Goal: Task Accomplishment & Management: Manage account settings

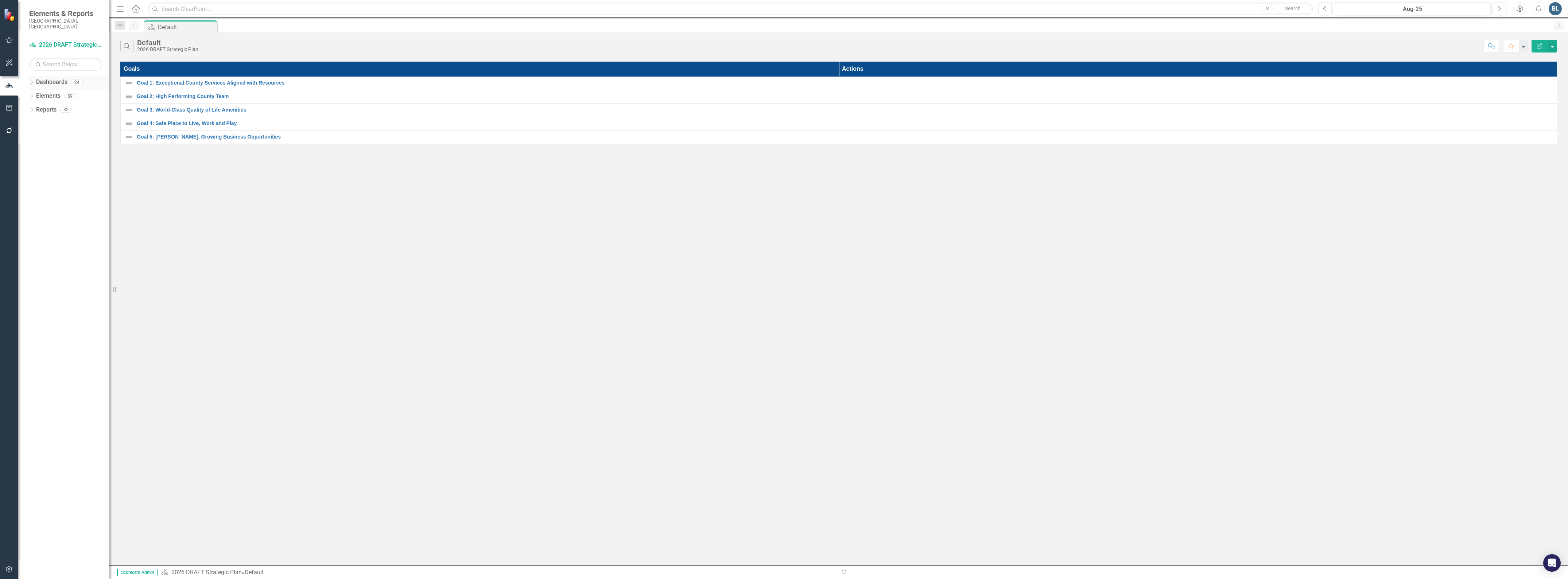
click at [30, 81] on icon "Dropdown" at bounding box center [32, 83] width 5 height 4
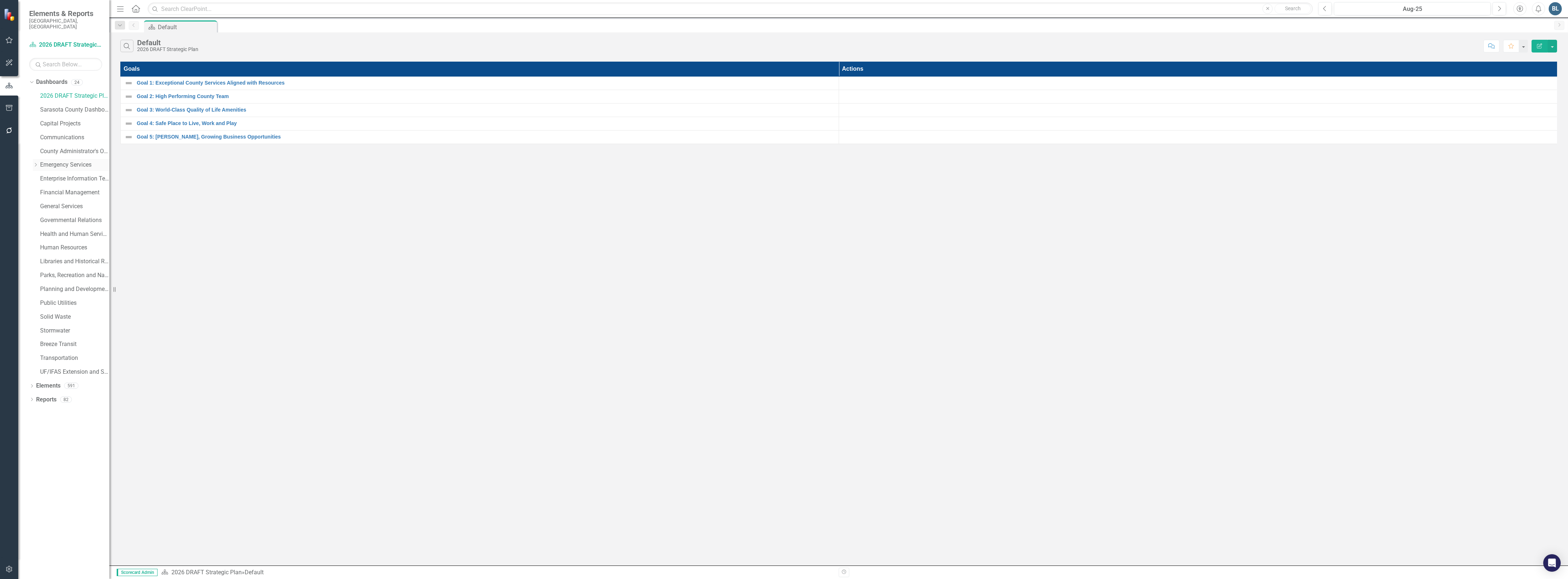
click at [38, 163] on icon "Dropdown" at bounding box center [35, 164] width 5 height 4
click at [55, 189] on link "Fire Department" at bounding box center [79, 193] width 62 height 9
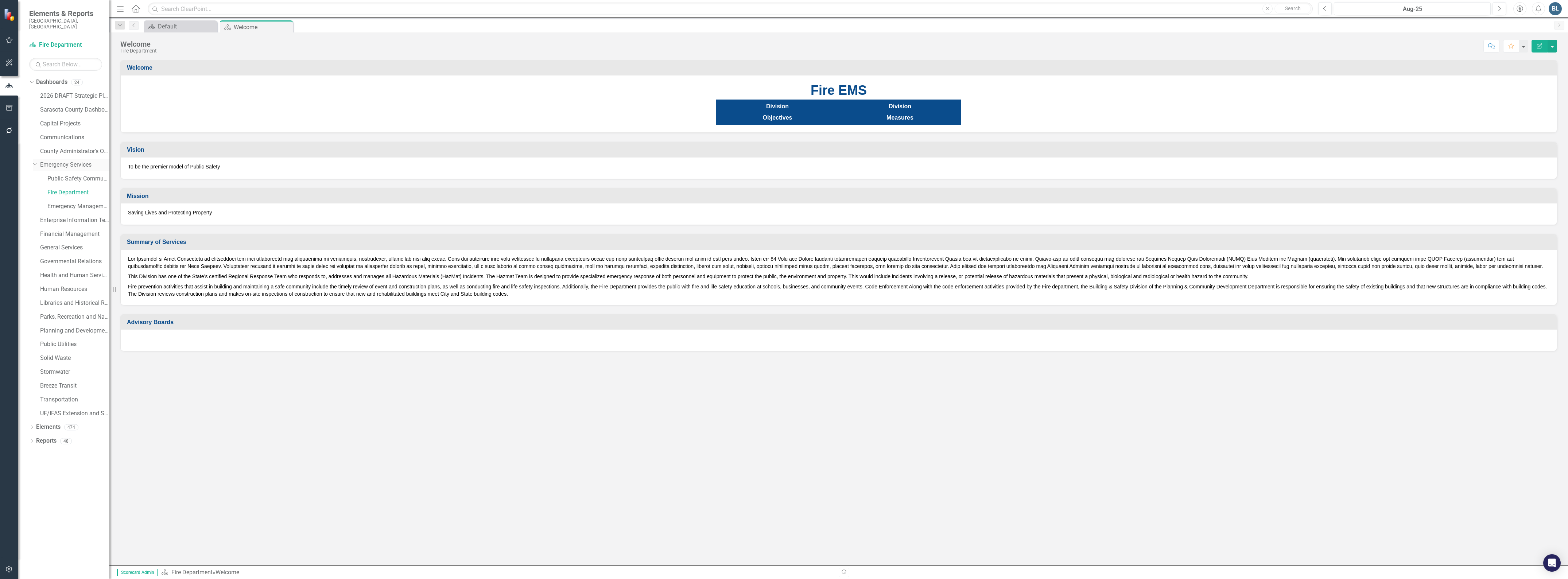
click at [75, 161] on link "Emergency Services" at bounding box center [75, 165] width 69 height 9
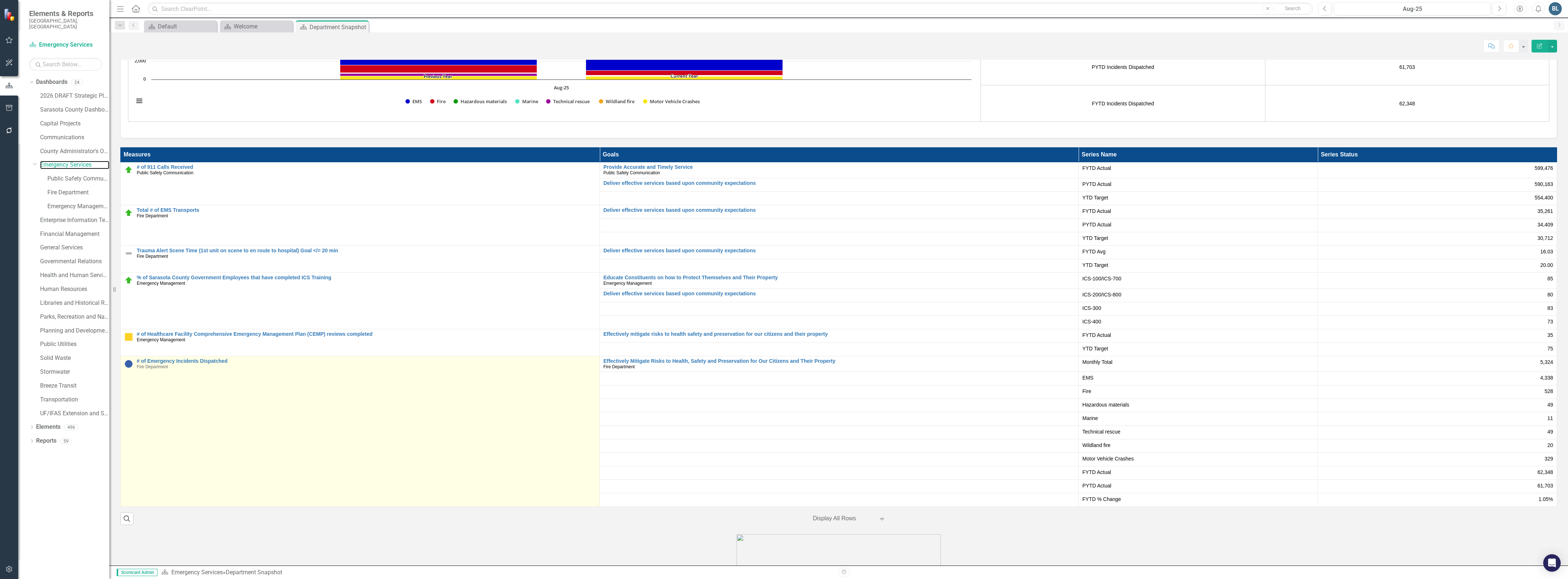
scroll to position [1504, 0]
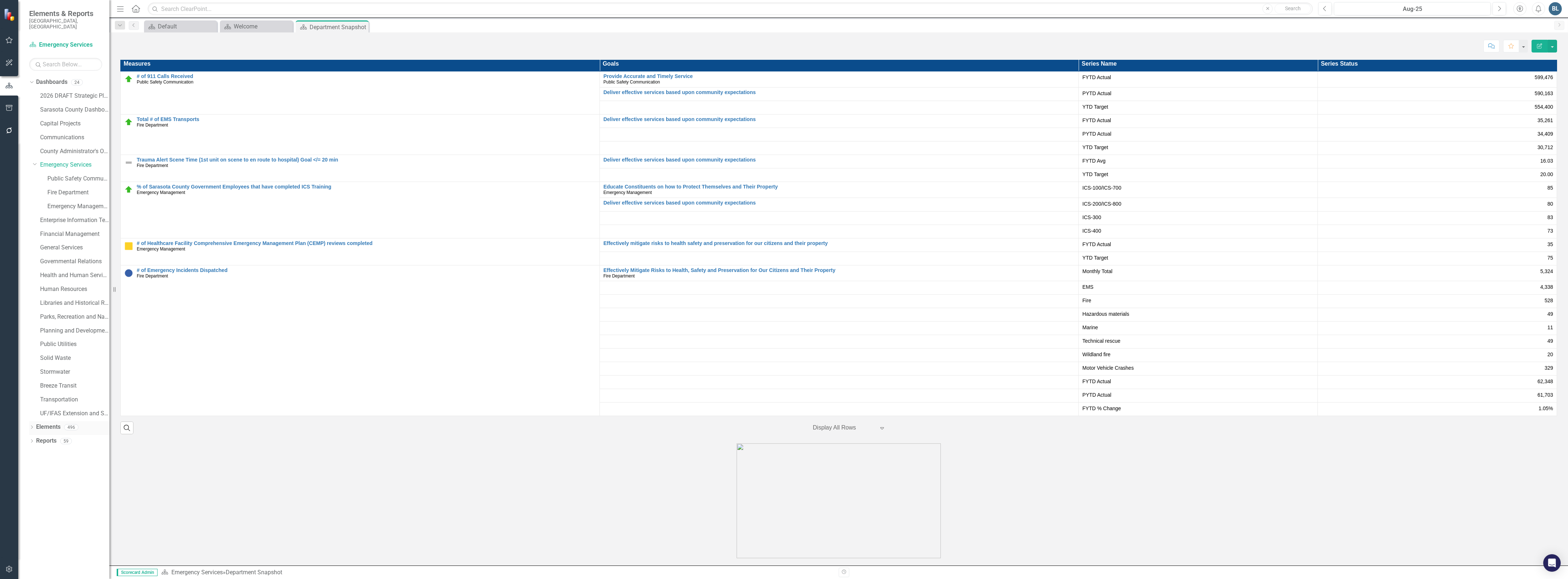
click at [46, 426] on link "Elements" at bounding box center [48, 427] width 24 height 9
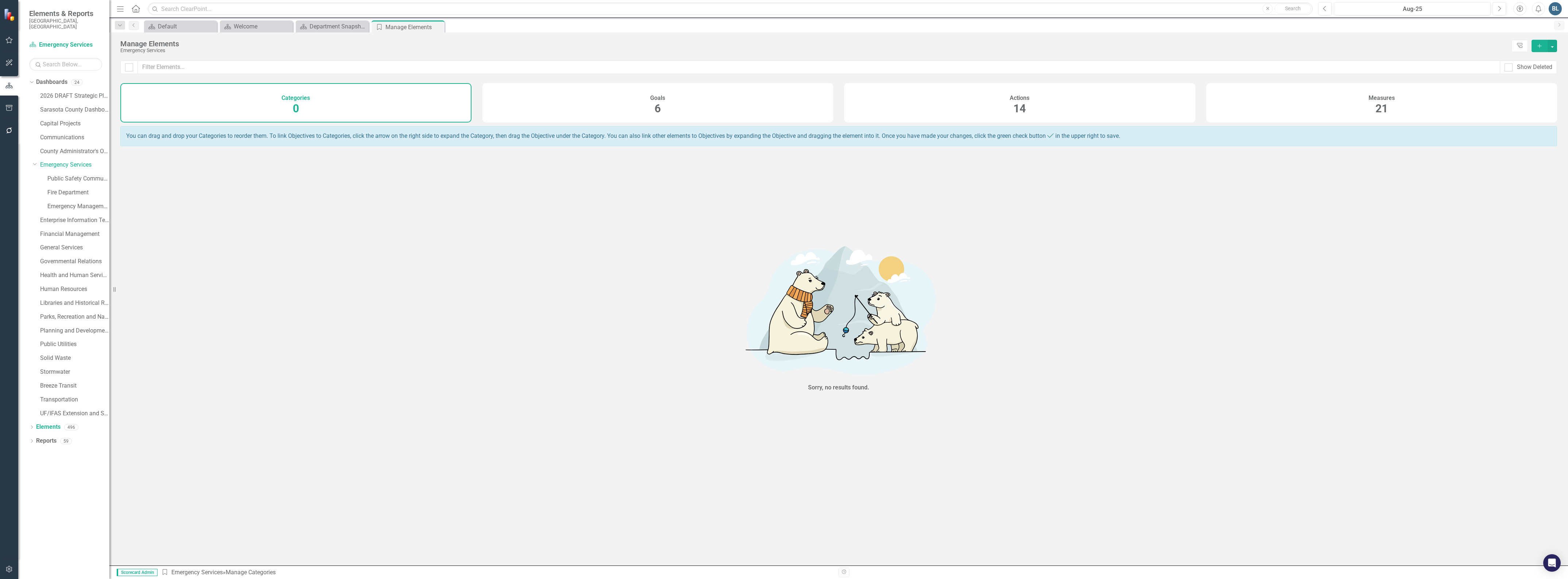
click at [1380, 107] on span "21" at bounding box center [1382, 108] width 12 height 13
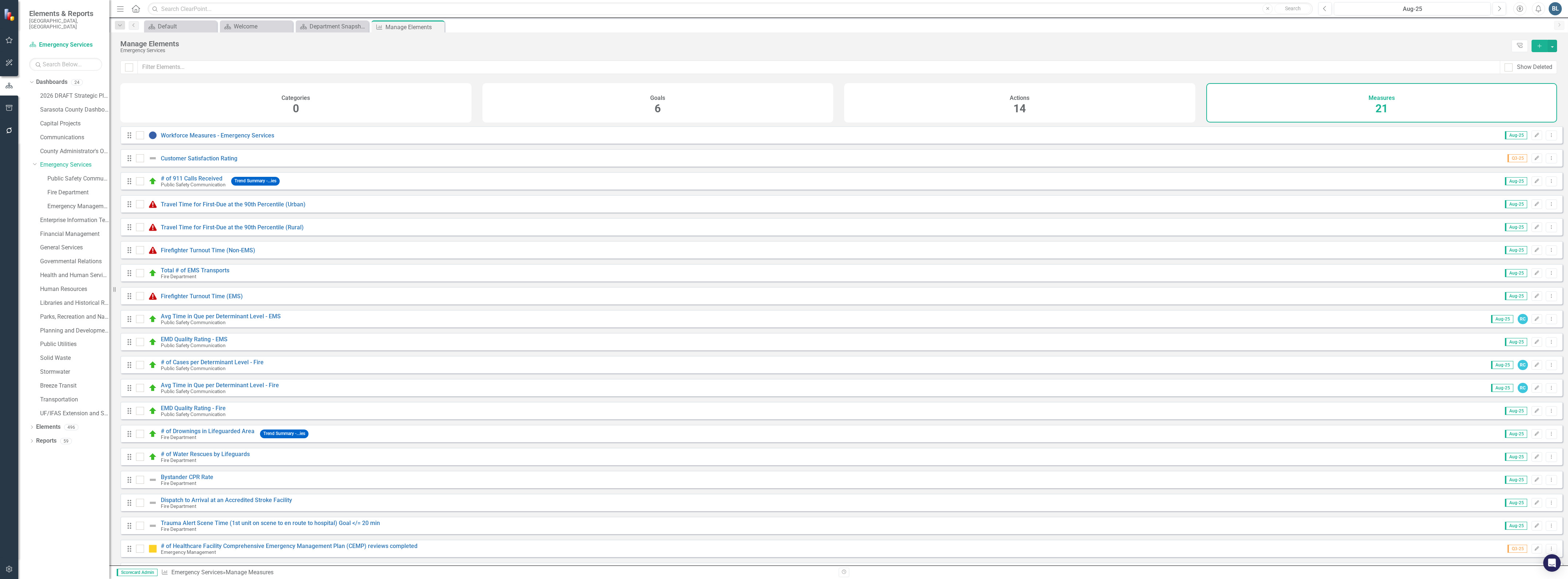
scroll to position [49, 0]
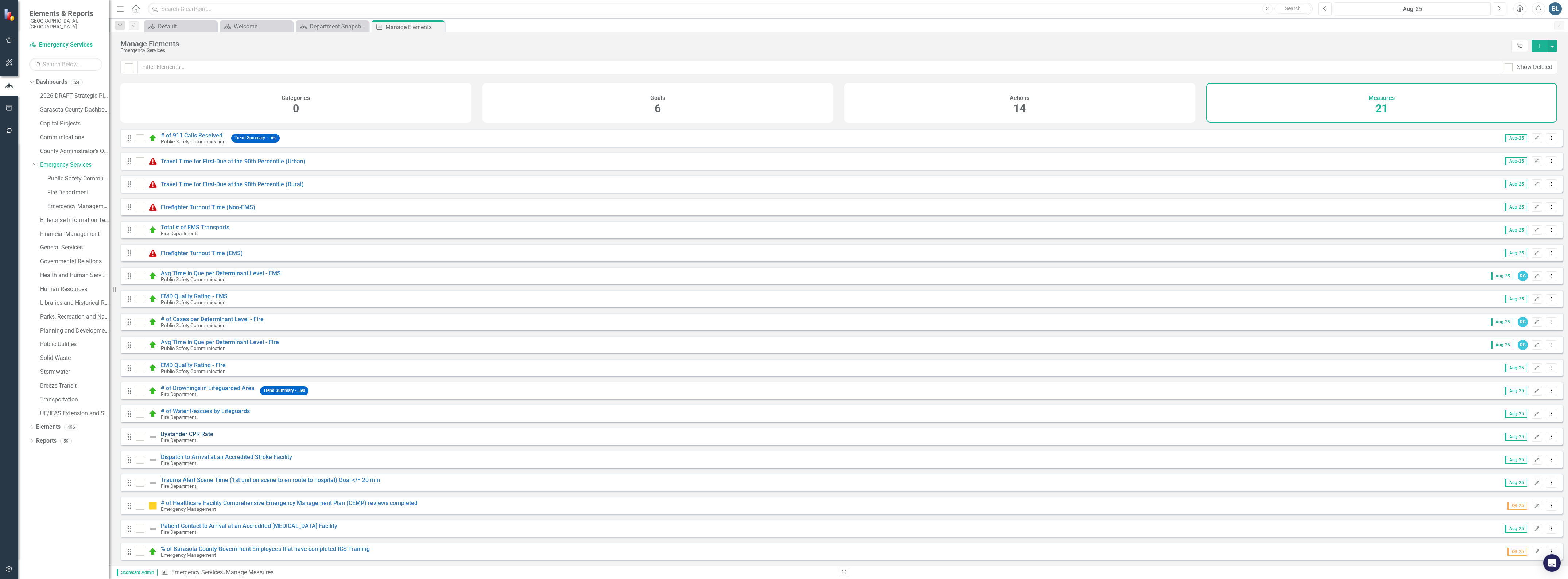
click at [172, 433] on link "Bystander CPR Rate" at bounding box center [187, 434] width 52 height 7
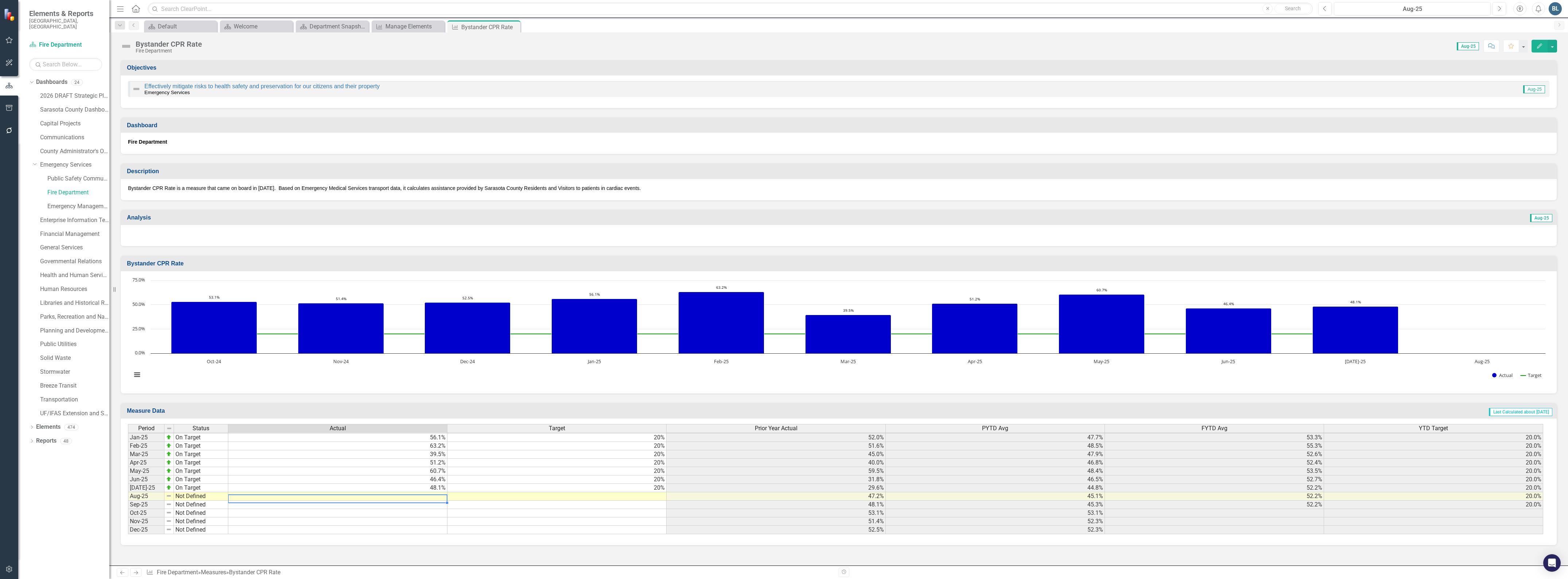
scroll to position [1135, 0]
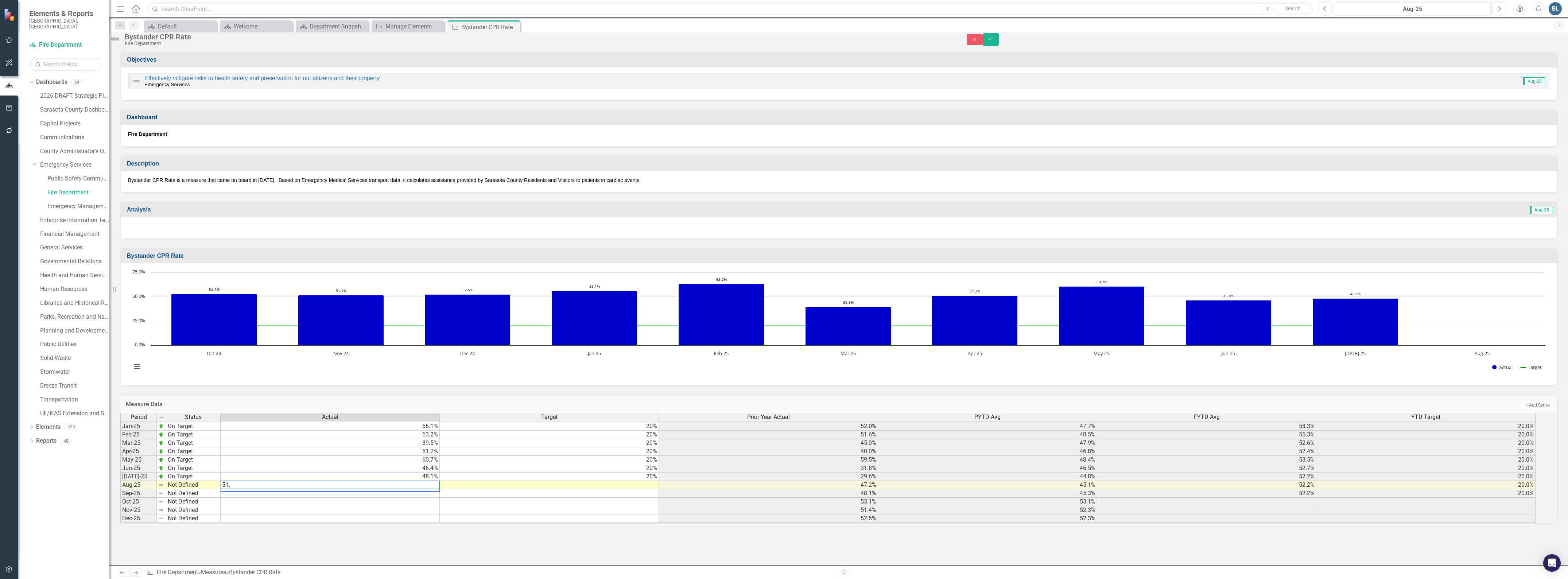
type textarea "51.7"
type textarea "20"
click at [994, 41] on icon "Save" at bounding box center [990, 39] width 7 height 5
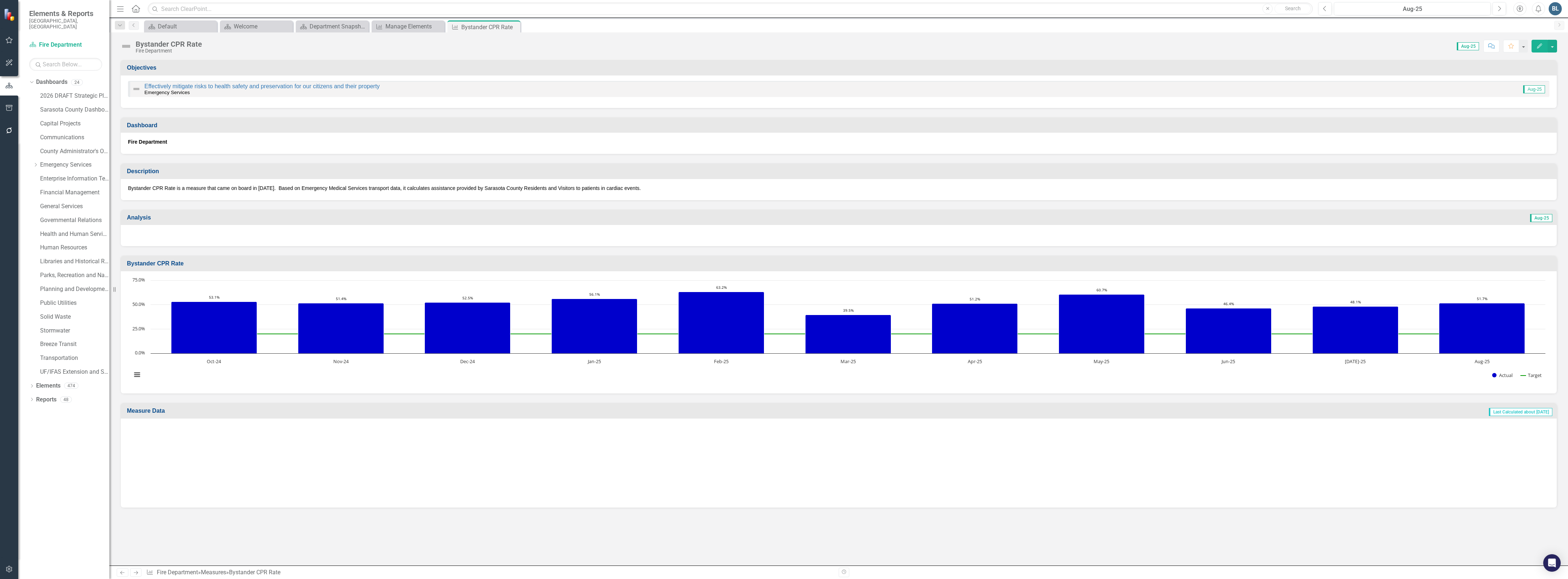
click at [124, 45] on img at bounding box center [126, 46] width 12 height 12
click at [127, 46] on img at bounding box center [126, 46] width 12 height 12
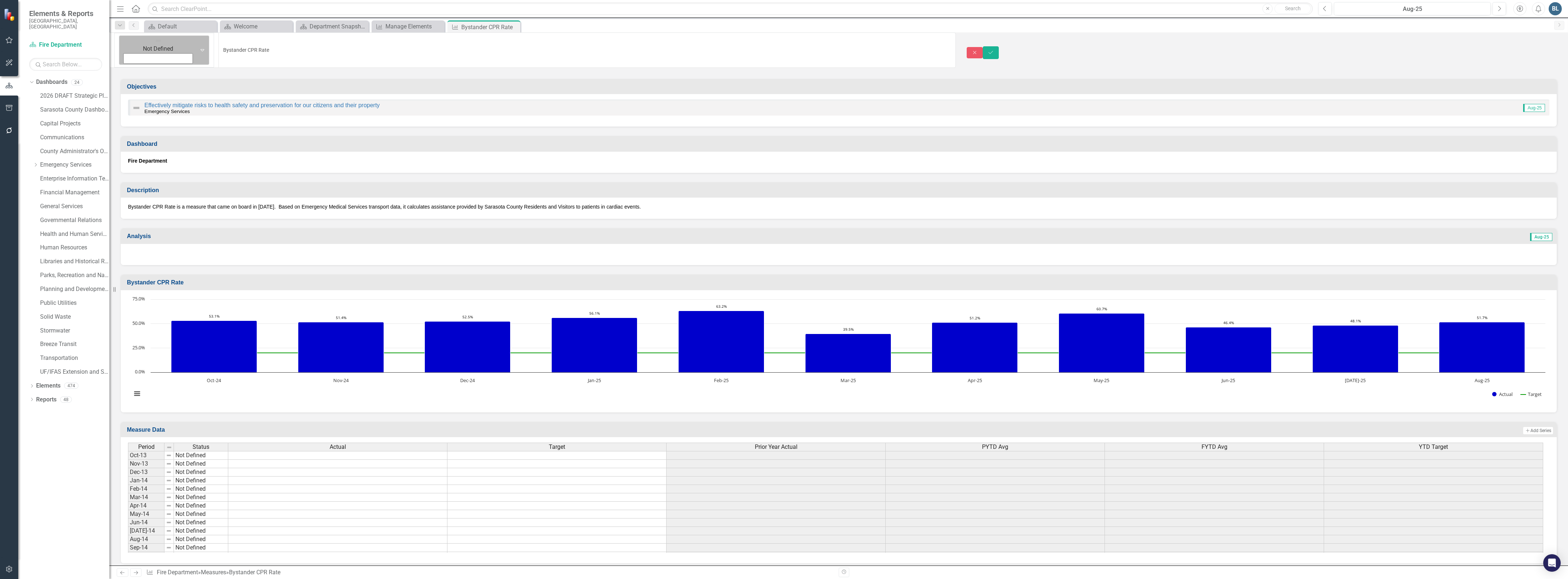
click at [155, 44] on img at bounding box center [158, 41] width 7 height 7
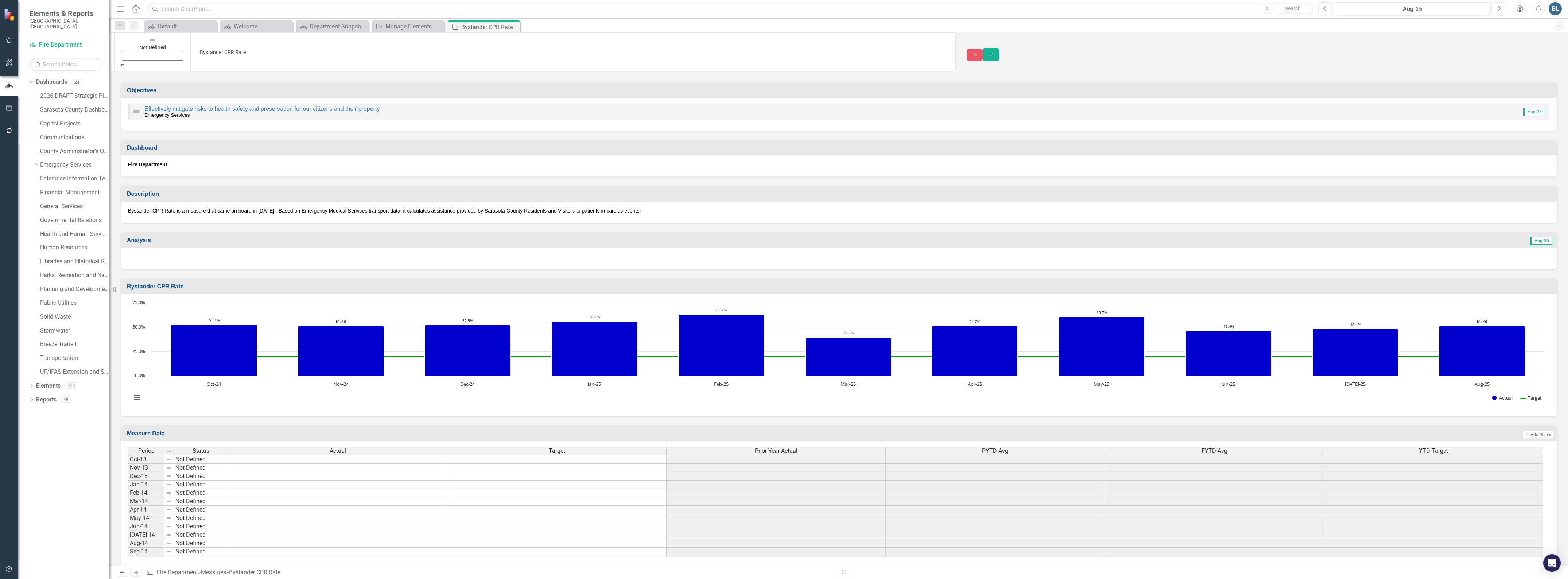
click at [999, 49] on button "Save" at bounding box center [990, 55] width 16 height 13
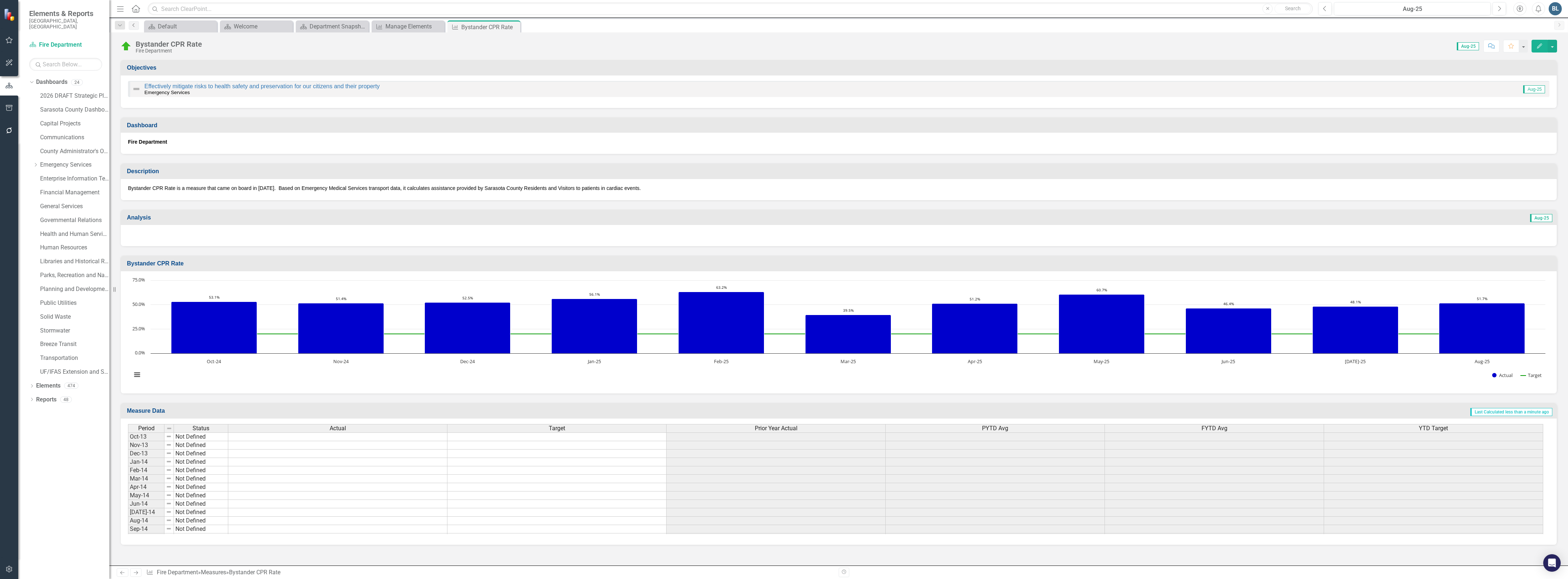
click at [132, 26] on icon "Previous" at bounding box center [134, 25] width 6 height 4
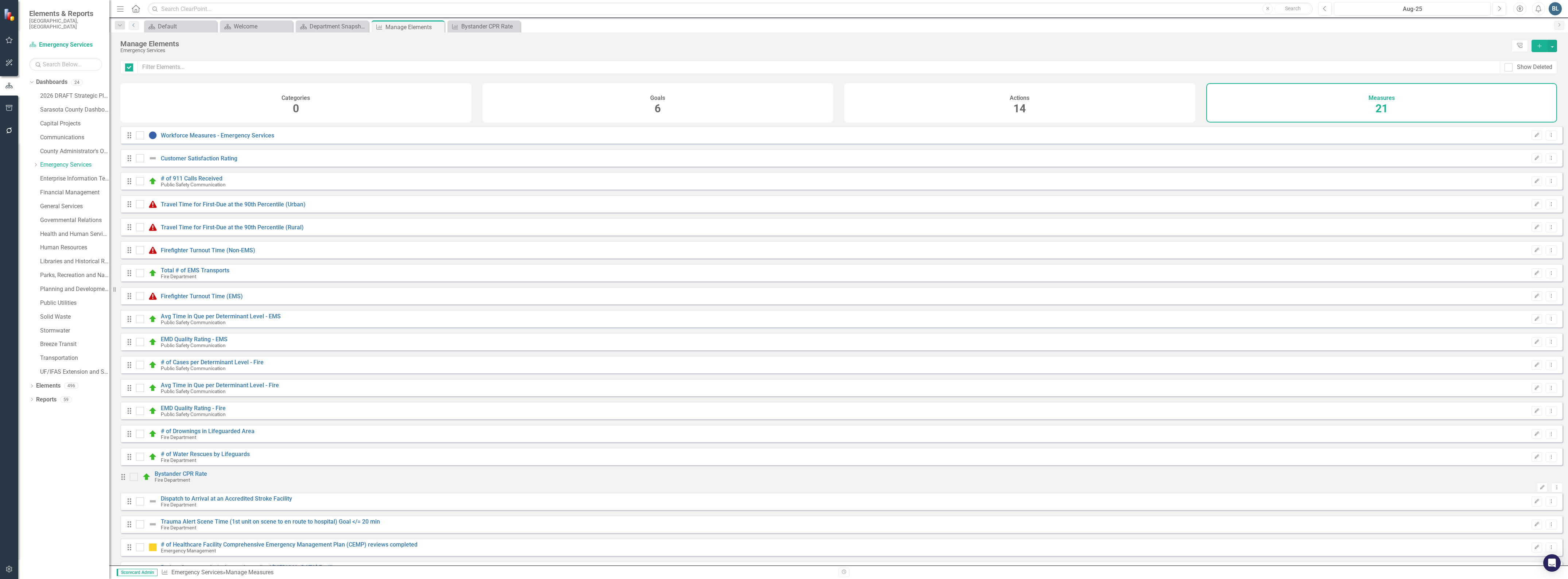
checkbox input "false"
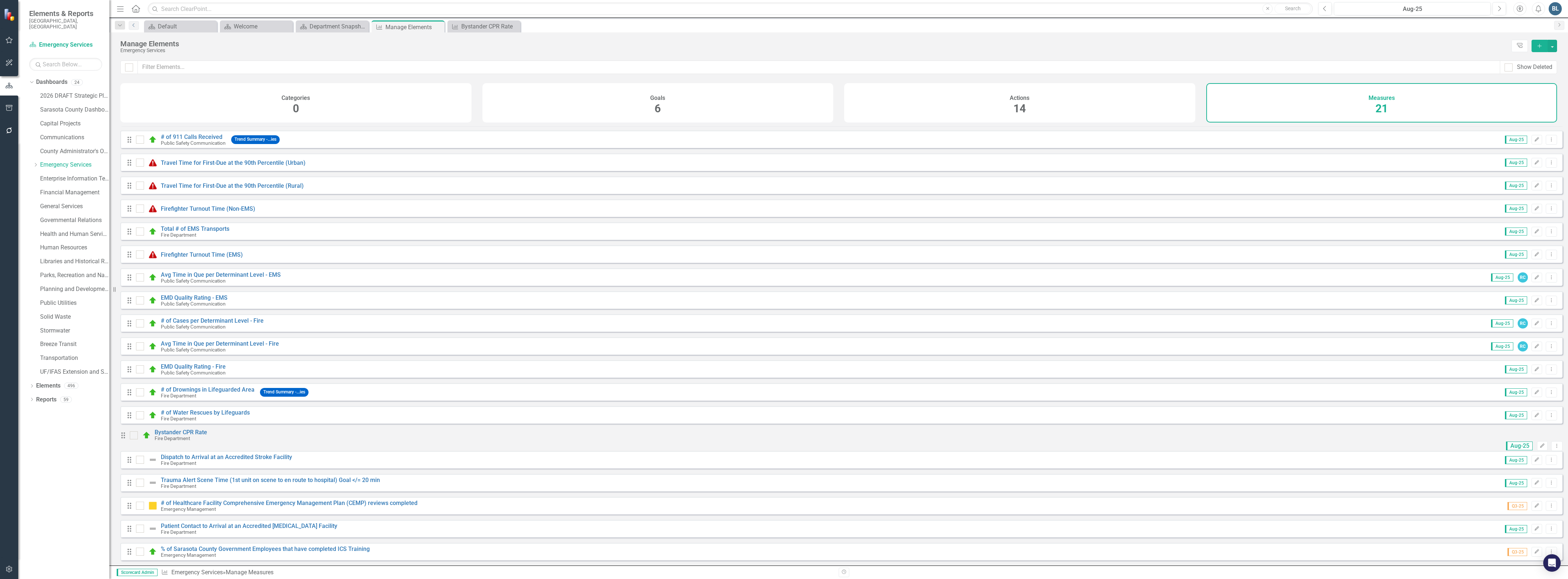
scroll to position [49, 0]
click at [197, 457] on link "Dispatch to Arrival at an Accredited Stroke Facility" at bounding box center [226, 457] width 131 height 7
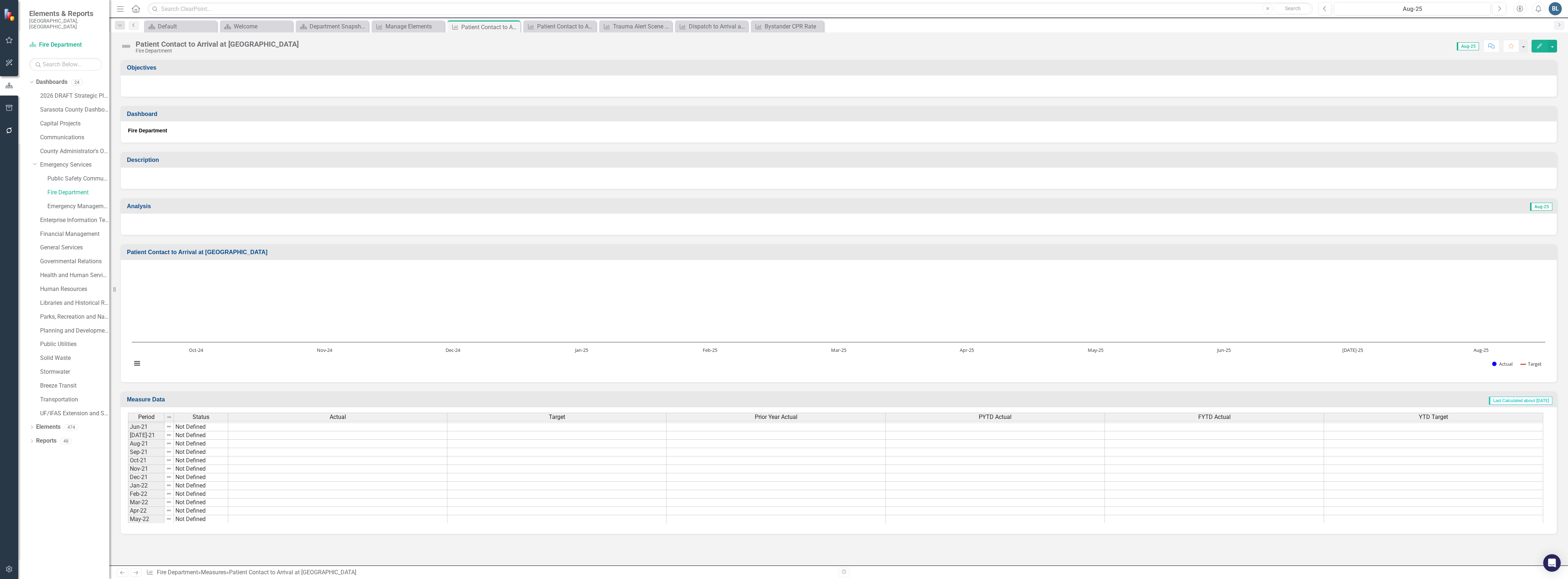
click at [133, 24] on icon at bounding box center [133, 25] width 2 height 4
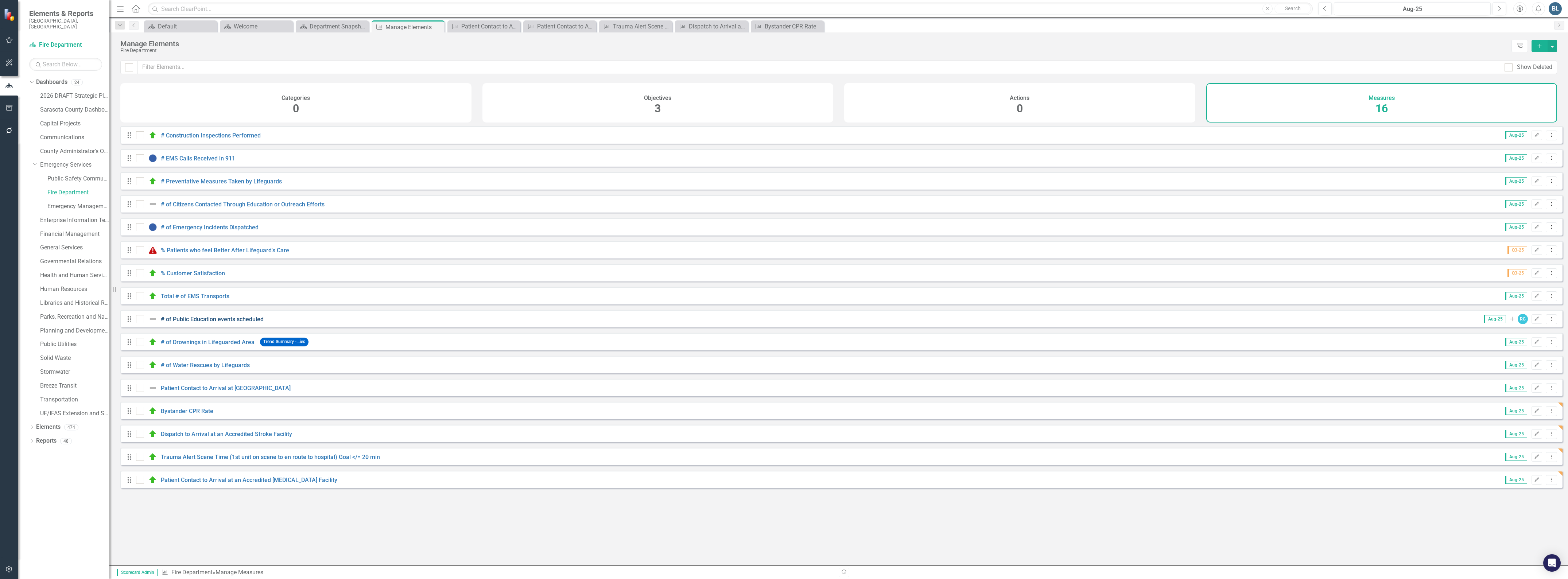
click at [181, 323] on link "# of Public Education events scheduled" at bounding box center [212, 319] width 103 height 7
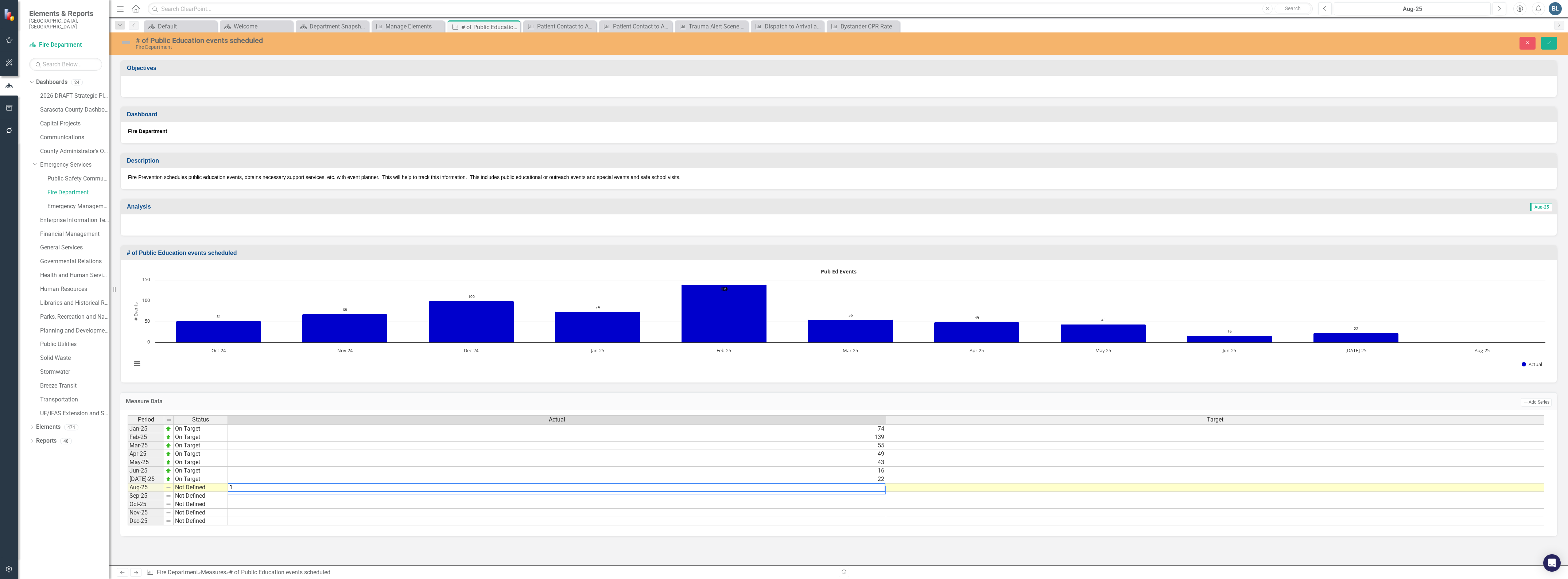
type textarea "10"
drag, startPoint x: 1549, startPoint y: 41, endPoint x: 1519, endPoint y: 52, distance: 32.0
click at [1550, 41] on icon "Save" at bounding box center [1549, 43] width 7 height 5
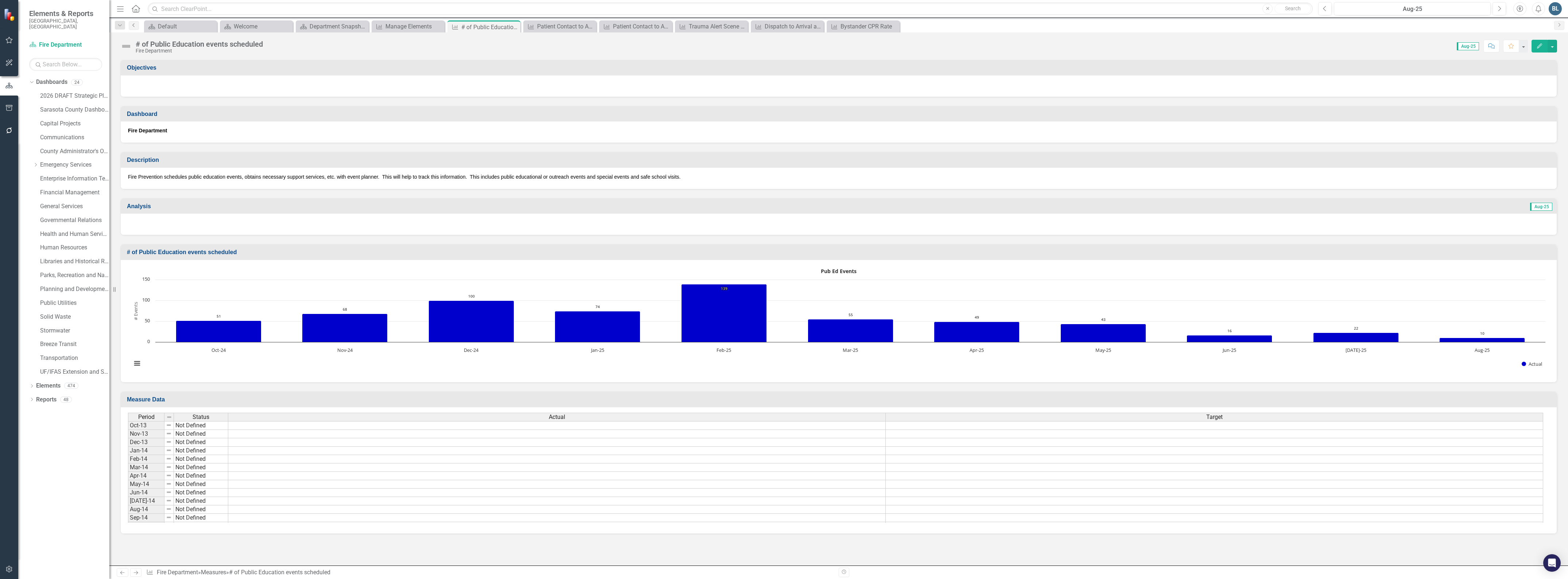
click at [135, 27] on icon "Previous" at bounding box center [134, 25] width 6 height 4
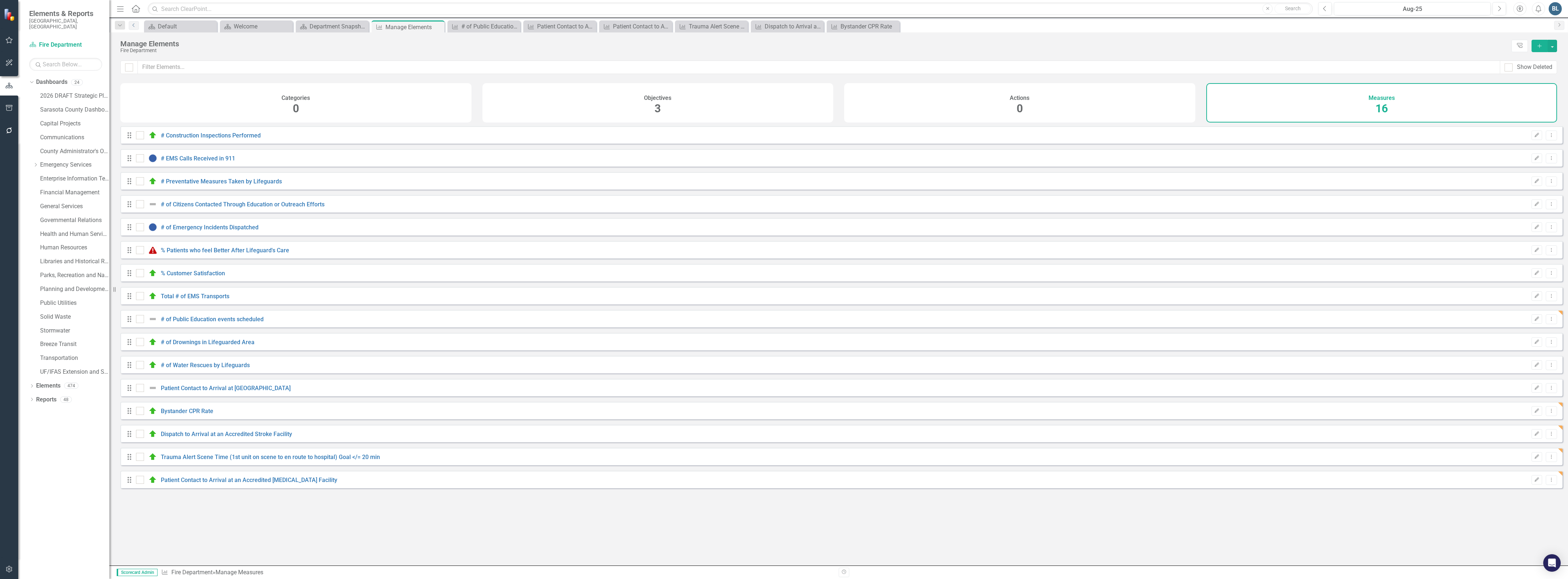
checkbox input "false"
click at [191, 323] on link "# of Public Education events scheduled" at bounding box center [212, 319] width 103 height 7
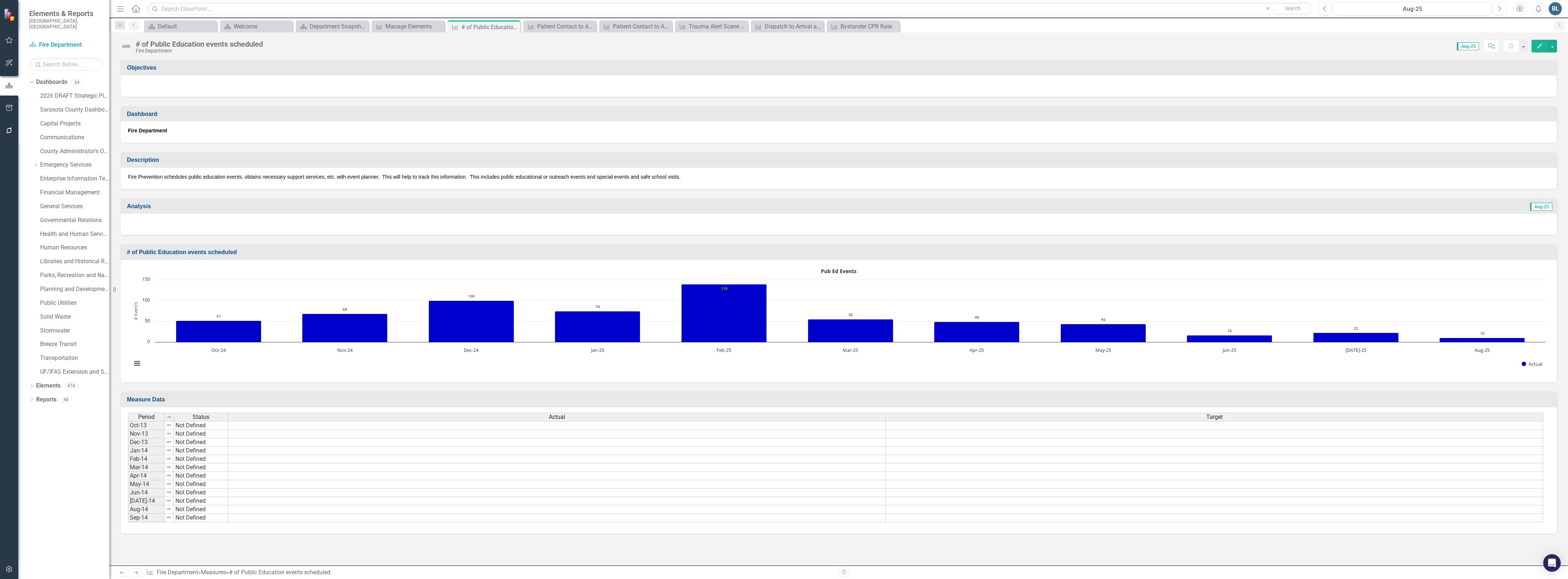
click at [128, 46] on img at bounding box center [126, 46] width 12 height 12
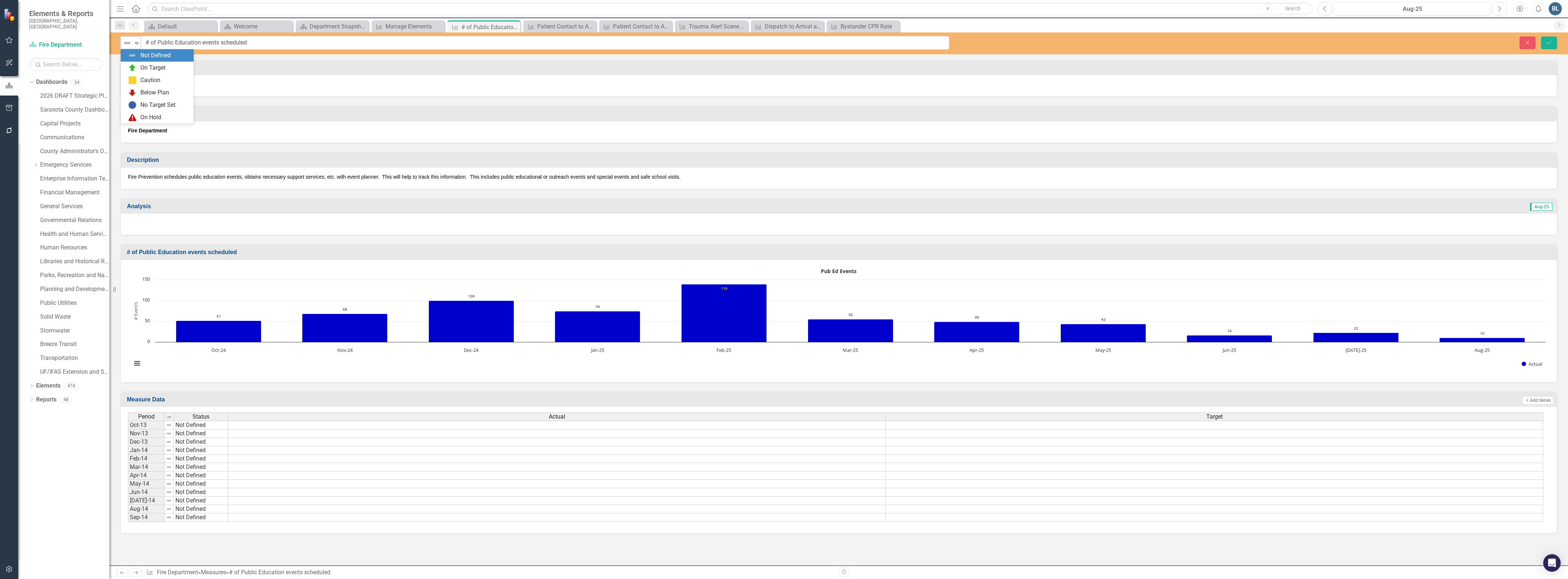
click at [130, 45] on img at bounding box center [127, 43] width 9 height 9
click at [138, 70] on div "On Target" at bounding box center [158, 68] width 61 height 9
click at [1549, 44] on icon "Save" at bounding box center [1549, 43] width 7 height 5
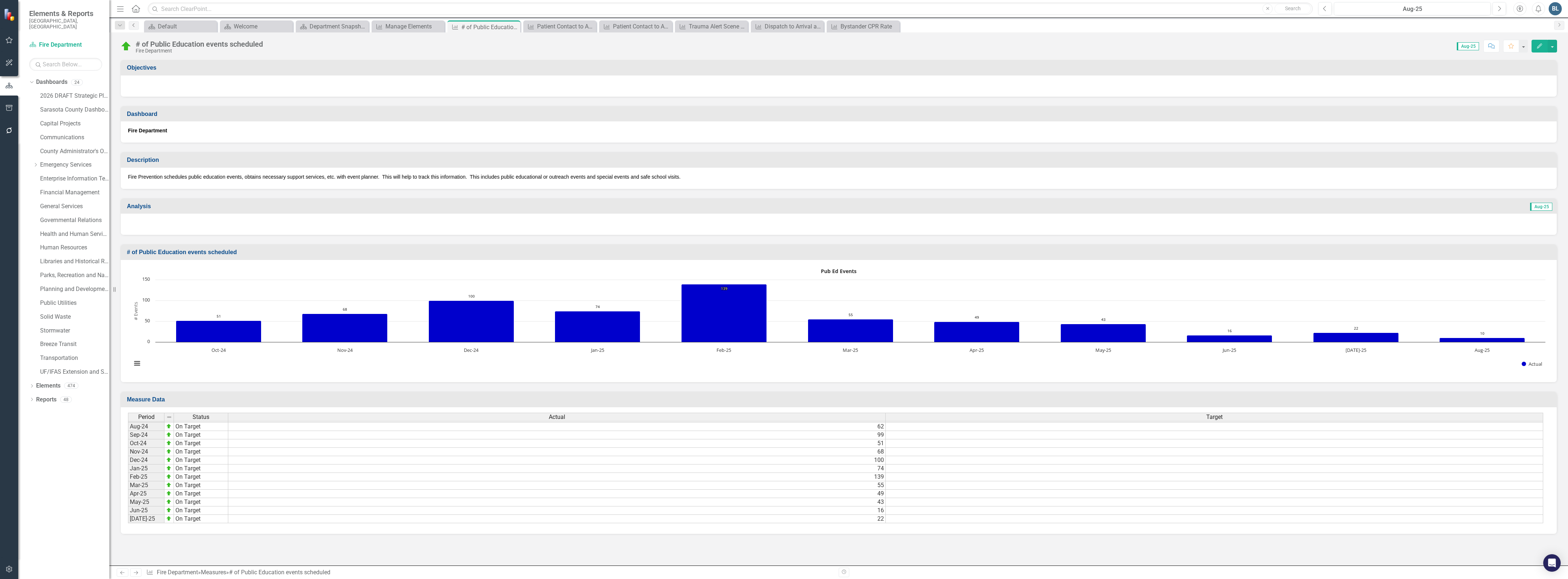
click at [130, 26] on link "Previous" at bounding box center [133, 26] width 10 height 9
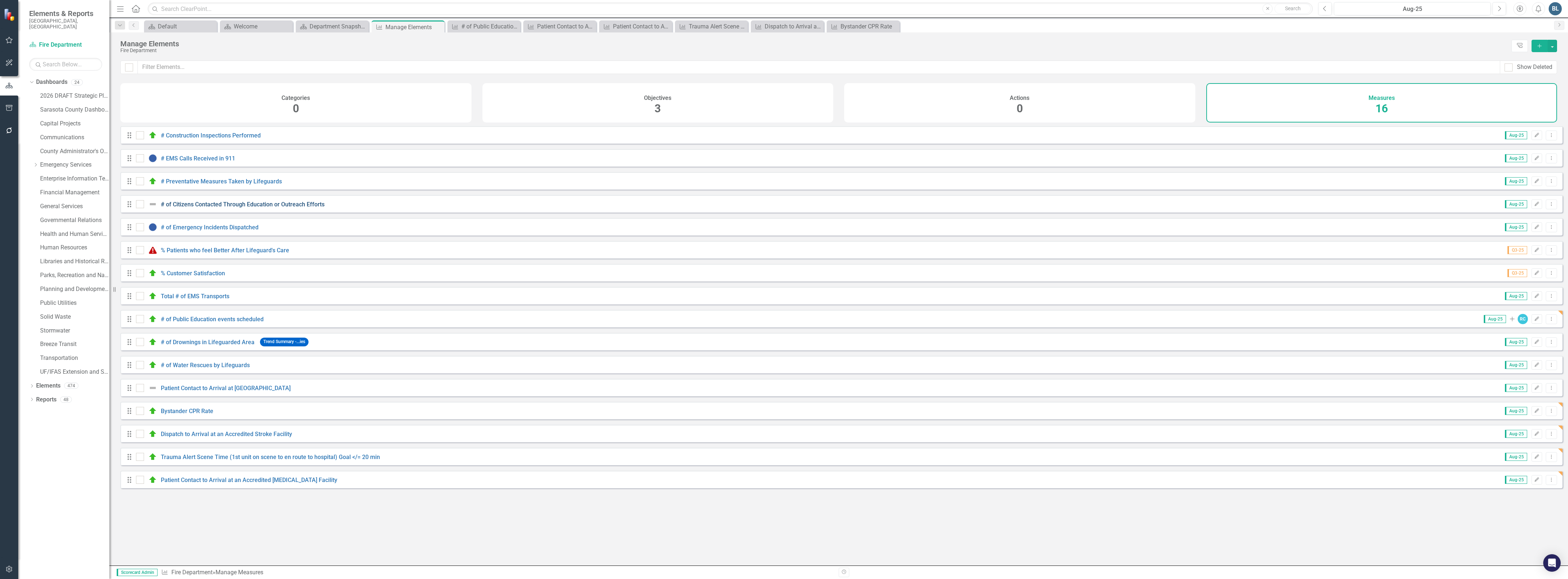
click at [202, 208] on link "# of Citizens Contacted Through Education or Outreach Efforts" at bounding box center [242, 204] width 164 height 7
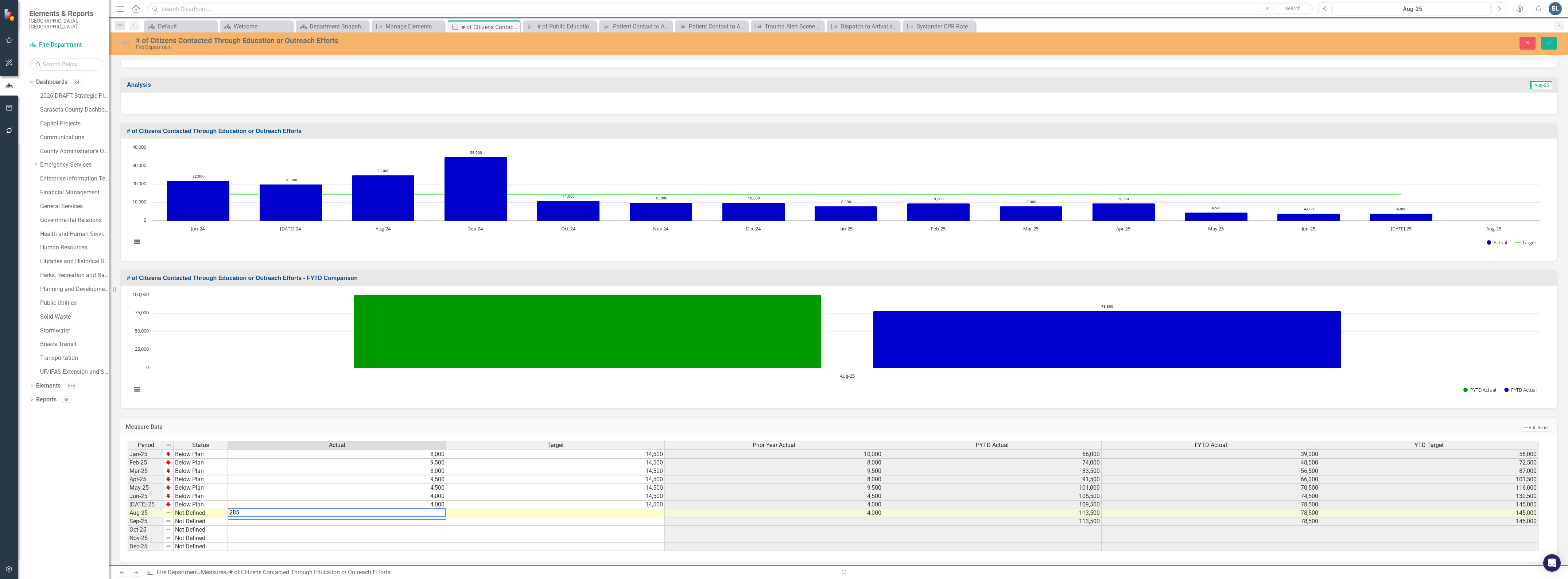
type textarea "2850"
type textarea "14500"
click at [128, 40] on img at bounding box center [126, 43] width 12 height 12
click at [128, 41] on img at bounding box center [126, 43] width 12 height 12
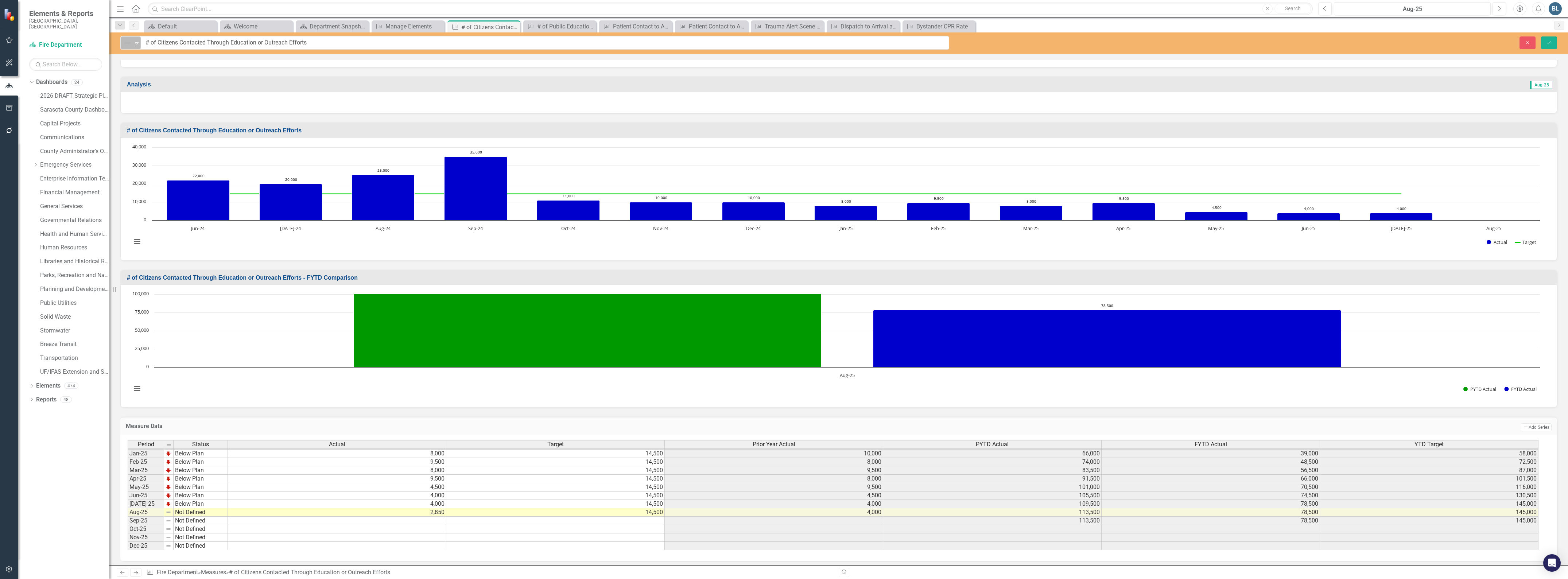
click at [130, 43] on img at bounding box center [127, 43] width 9 height 9
click at [143, 68] on div "On Target" at bounding box center [153, 68] width 25 height 9
click at [141, 39] on div "On Target Expand" at bounding box center [130, 43] width 20 height 13
click at [144, 91] on div "Below Plan" at bounding box center [155, 93] width 29 height 9
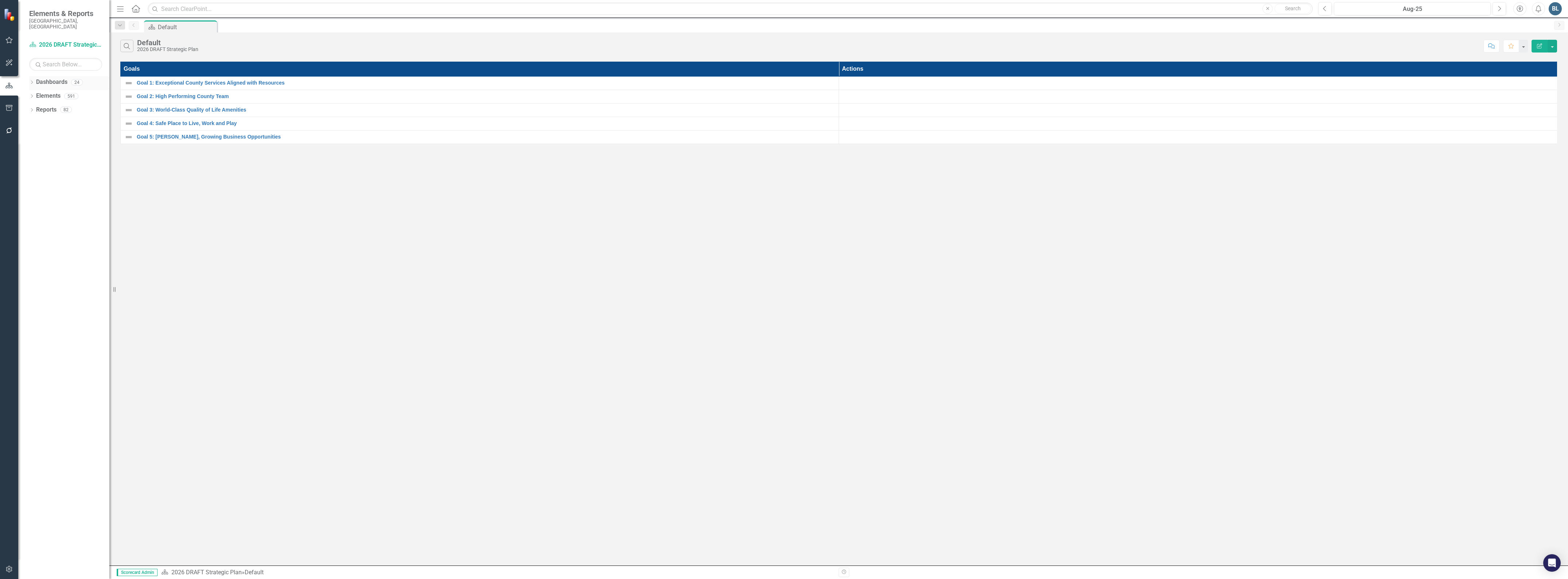
click at [32, 81] on icon "Dropdown" at bounding box center [32, 83] width 5 height 4
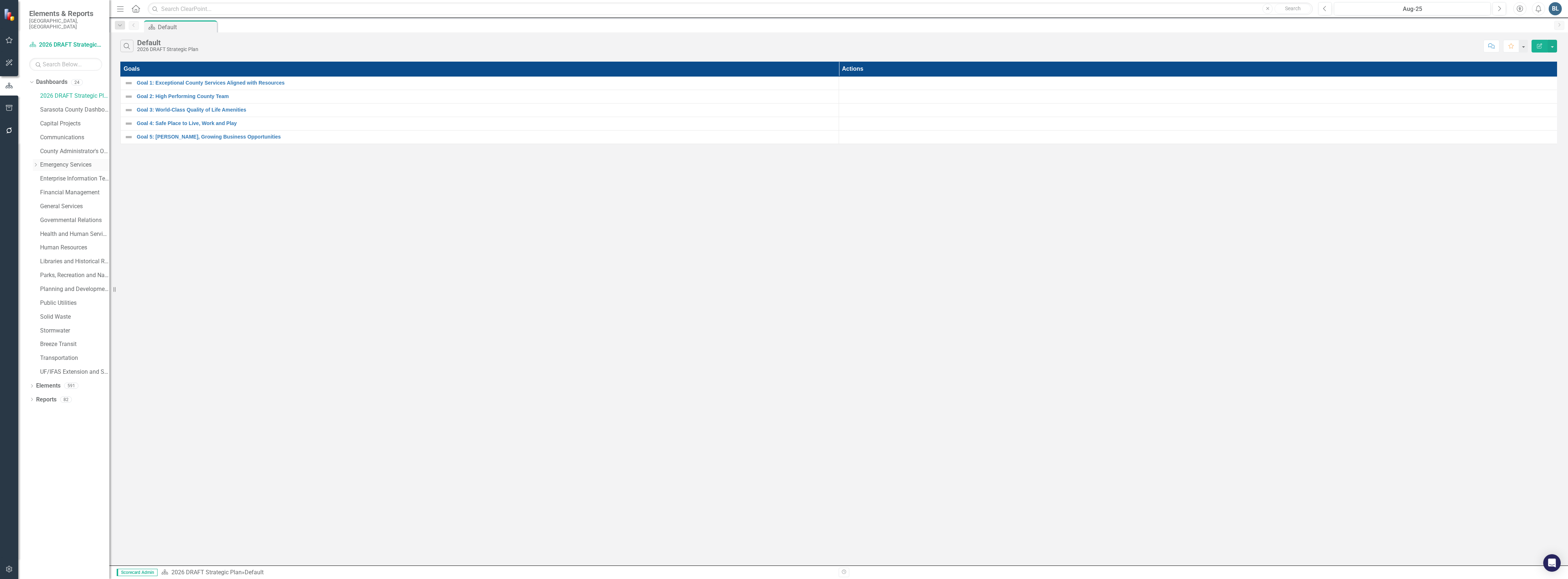
click at [34, 163] on icon "Dropdown" at bounding box center [35, 164] width 5 height 4
click at [66, 161] on link "Emergency Services" at bounding box center [75, 165] width 69 height 9
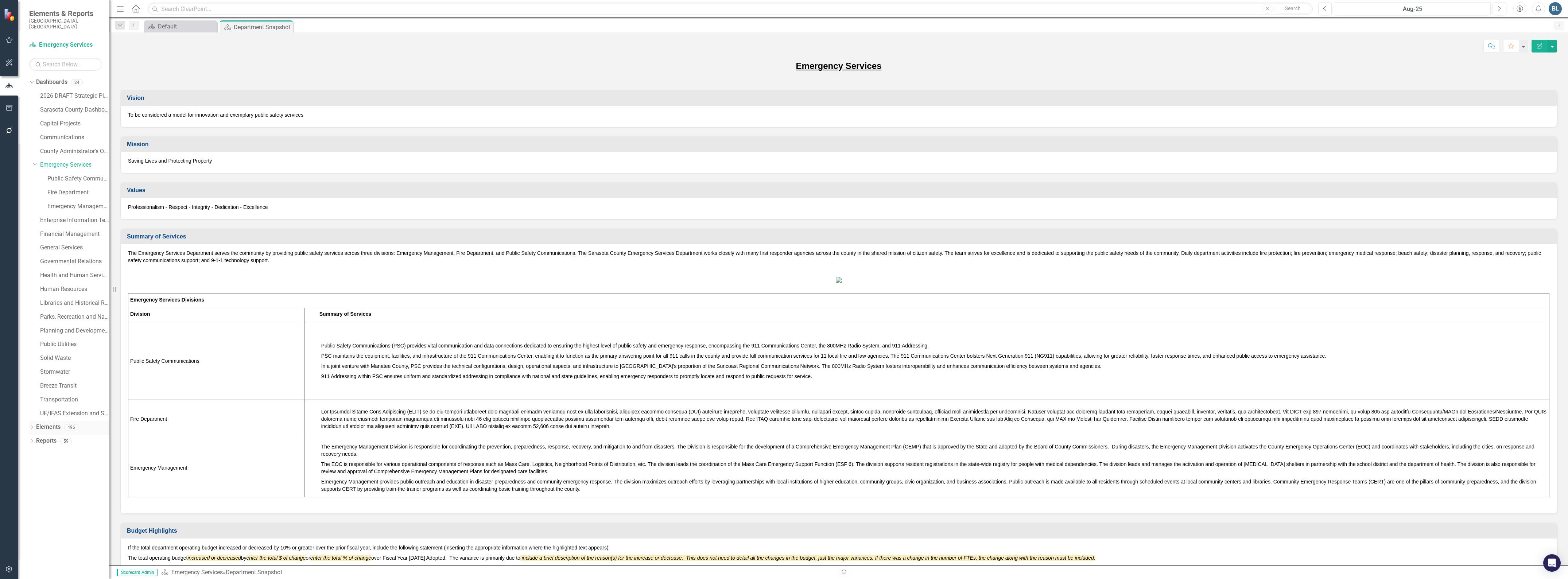
click at [53, 423] on link "Elements" at bounding box center [48, 427] width 24 height 9
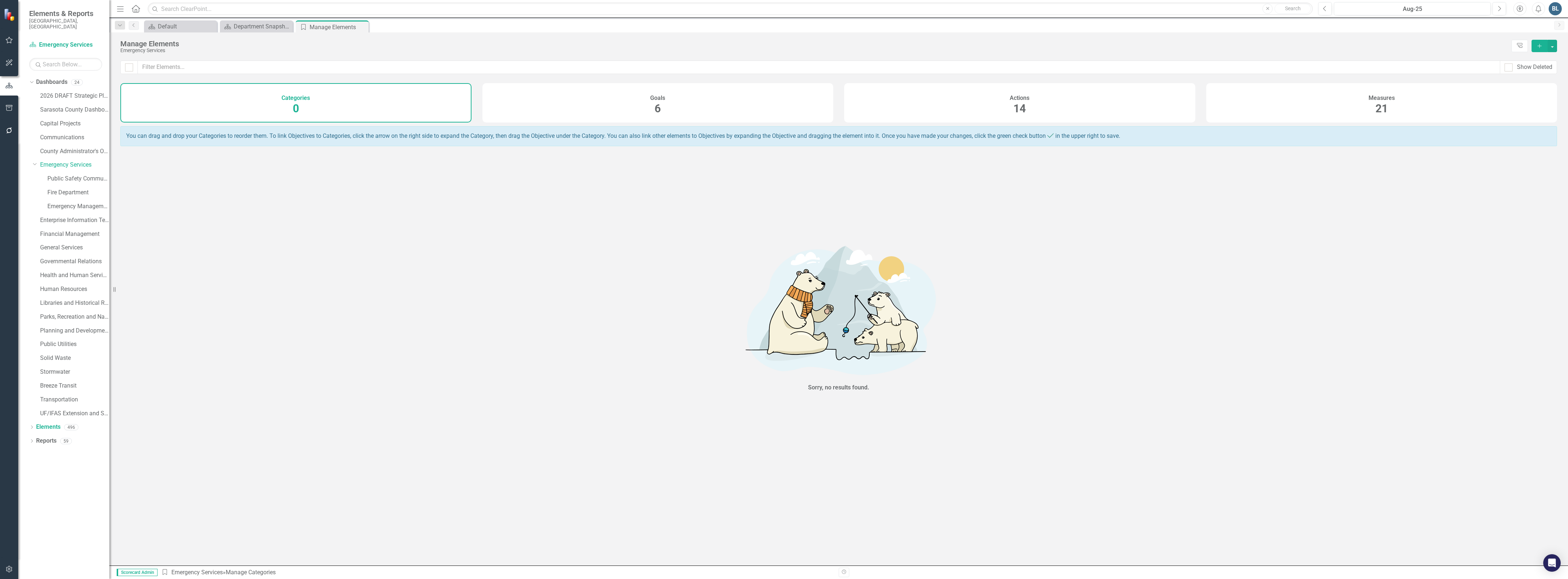
click at [1376, 108] on span "21" at bounding box center [1382, 108] width 12 height 13
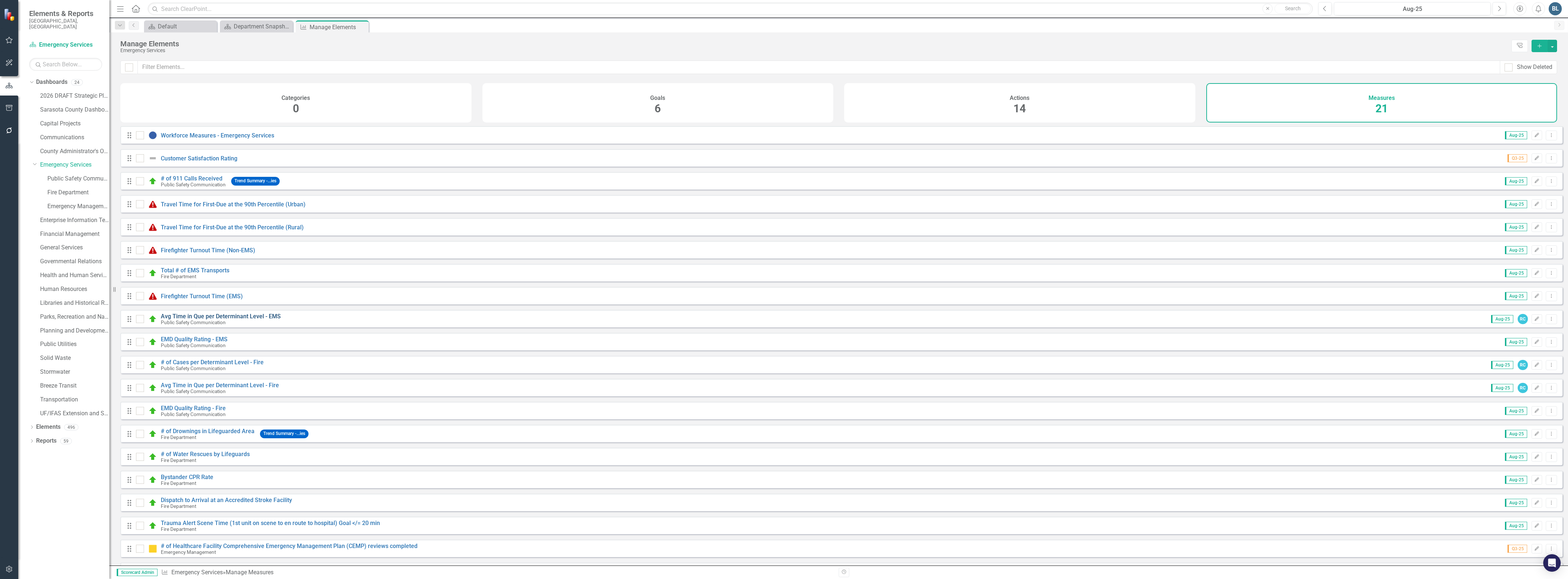
click at [237, 318] on link "Avg Time in Que per Determinant Level - EMS" at bounding box center [220, 316] width 120 height 7
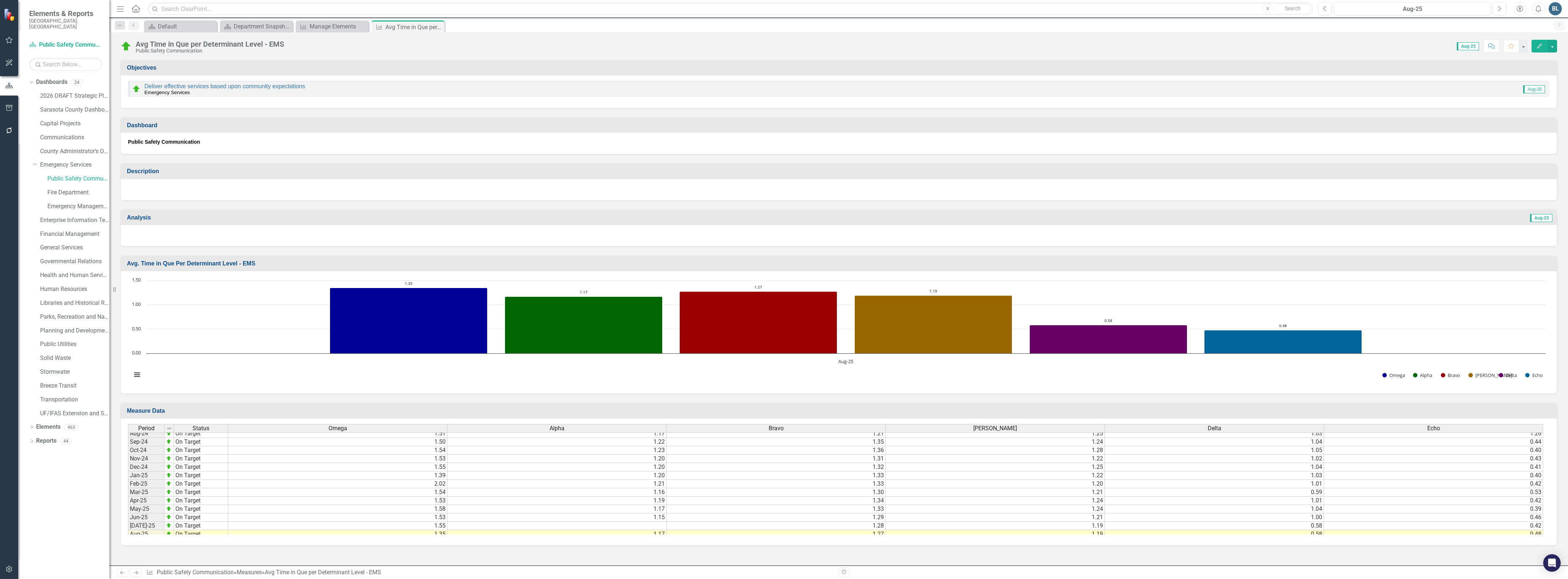
scroll to position [1132, 0]
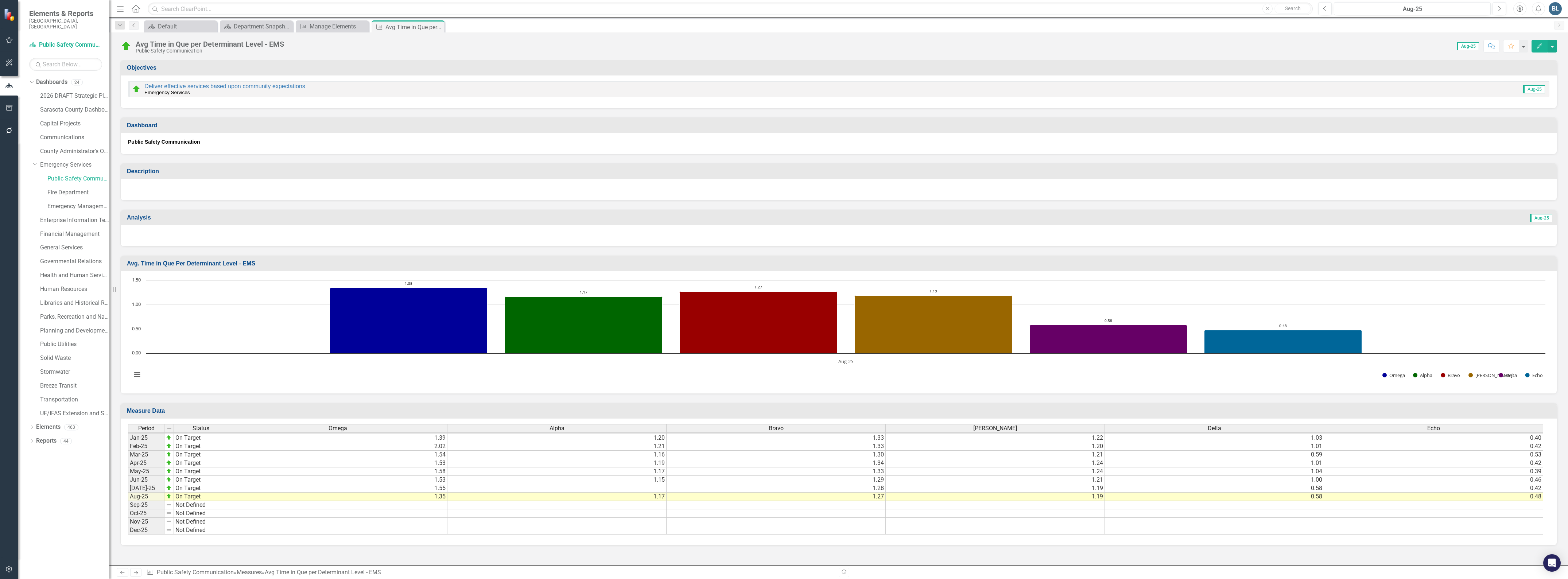
click at [133, 28] on link "Previous" at bounding box center [133, 26] width 10 height 9
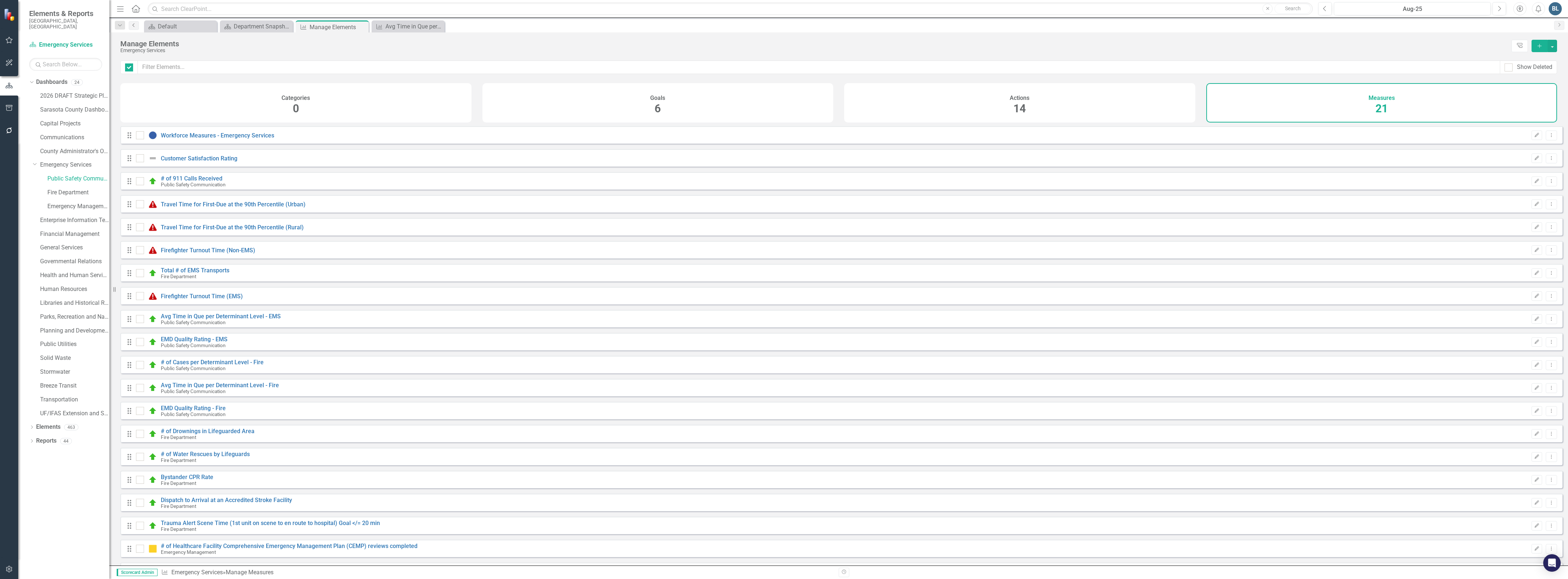
checkbox input "false"
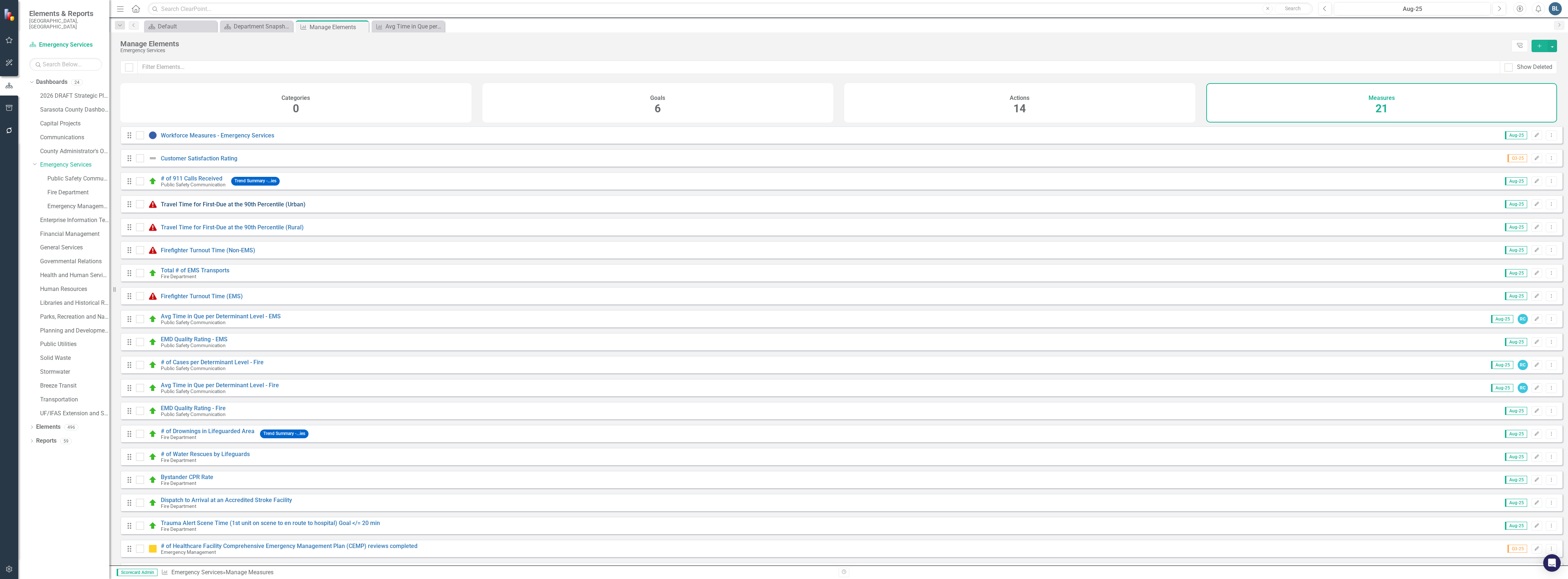
click at [216, 208] on link "Travel Time for First-Due at the 90th Percentile (Urban)" at bounding box center [233, 204] width 145 height 7
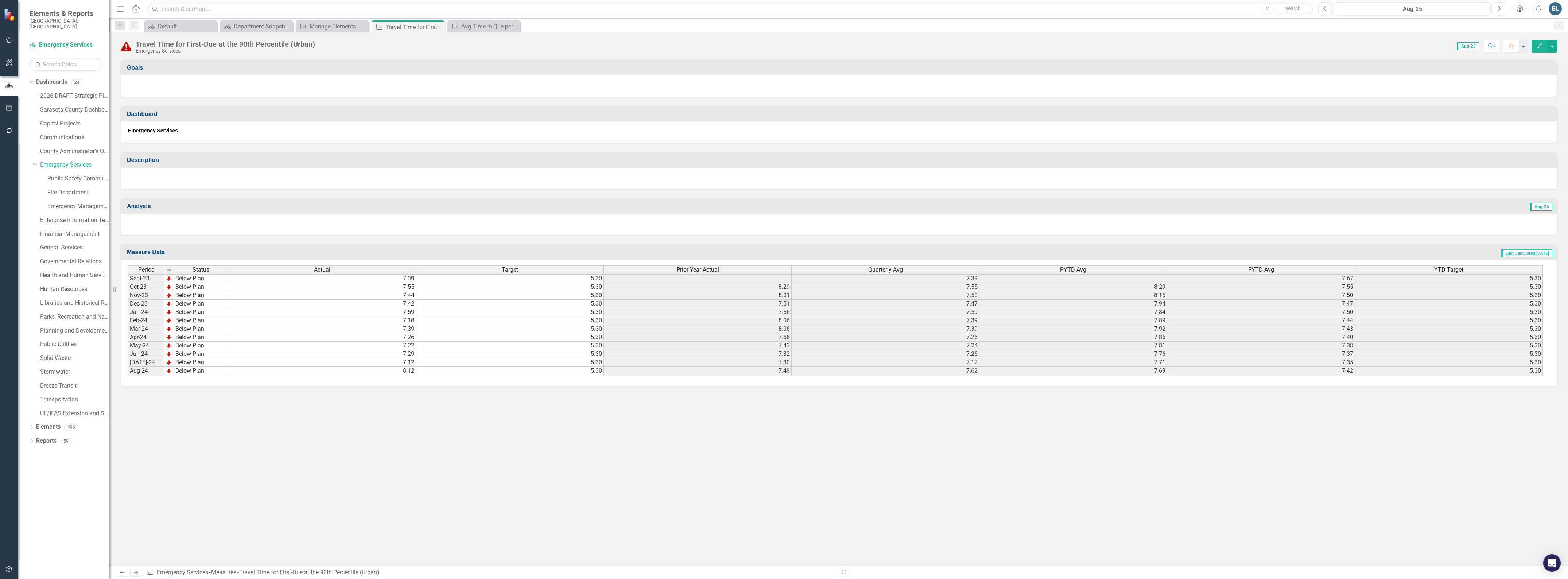
scroll to position [998, 0]
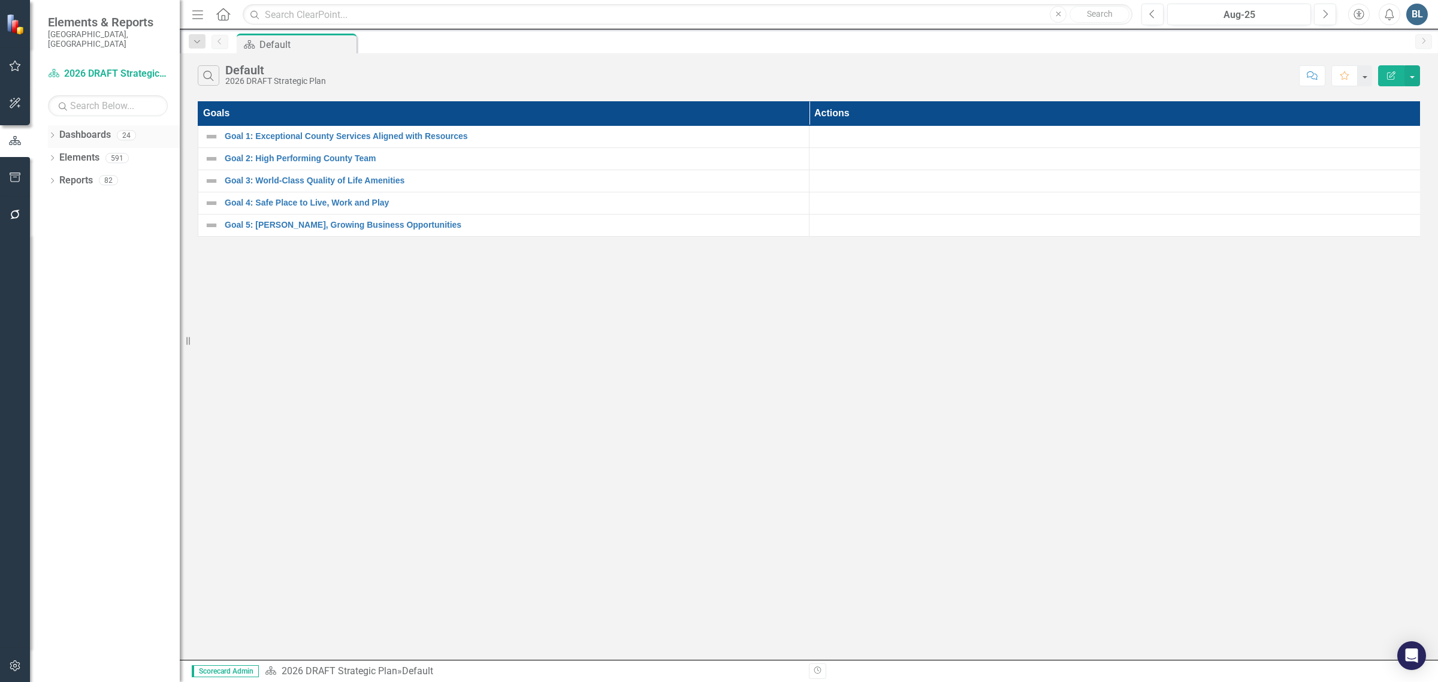
click at [50, 133] on icon "Dropdown" at bounding box center [52, 136] width 8 height 7
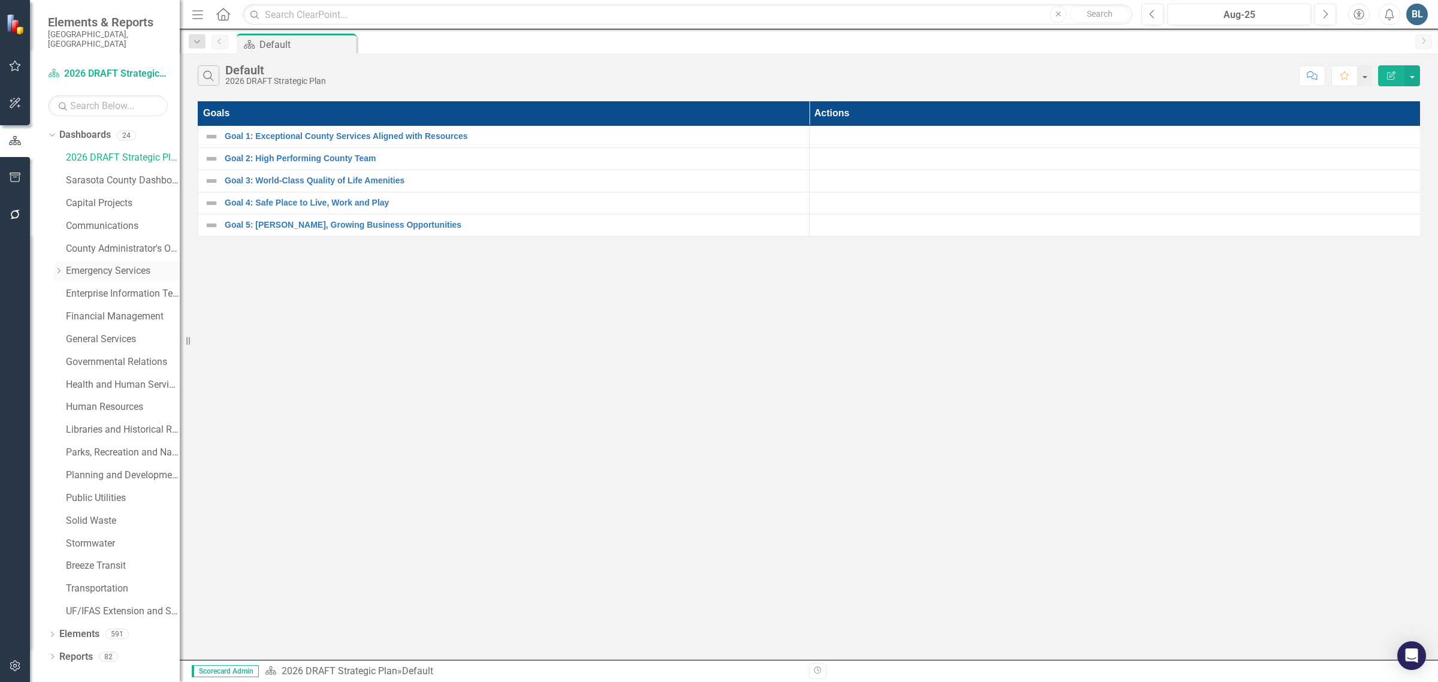
click at [55, 267] on icon "Dropdown" at bounding box center [58, 270] width 9 height 7
click at [102, 310] on link "Fire Department" at bounding box center [129, 317] width 102 height 14
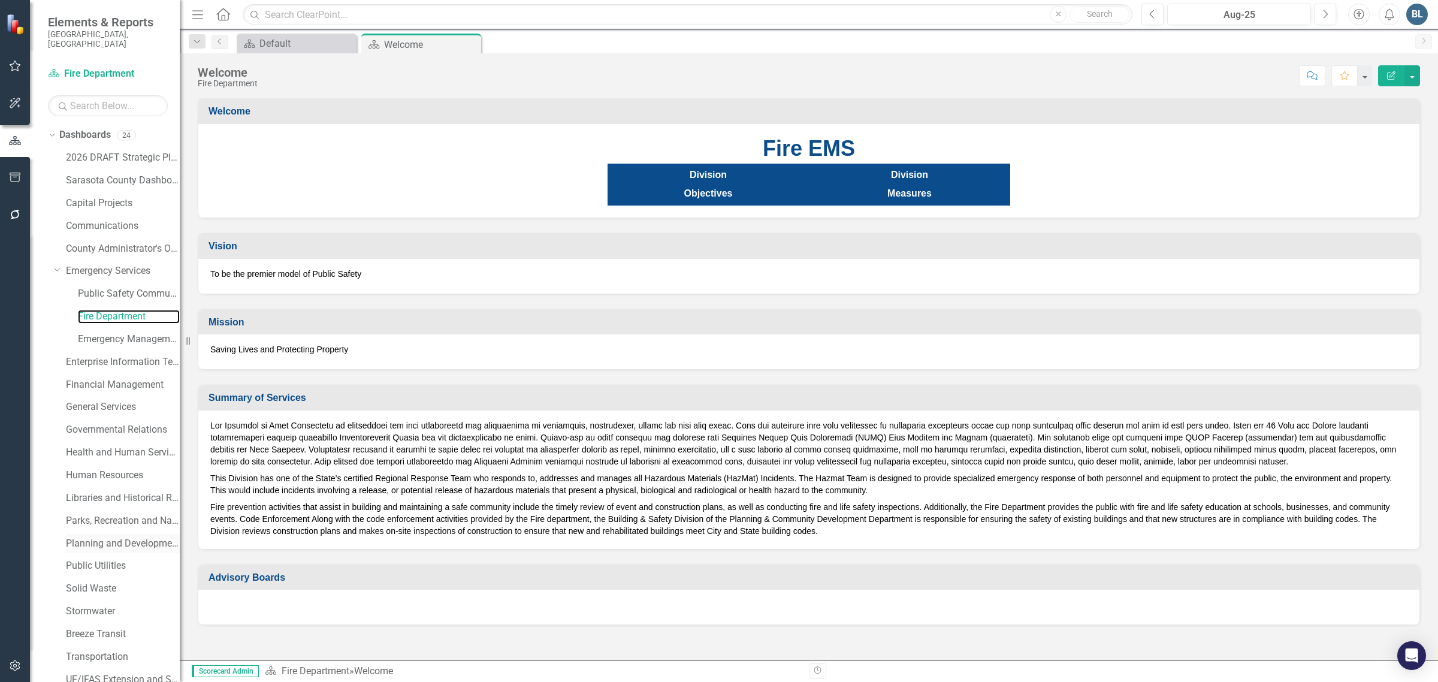
scroll to position [46, 0]
click at [63, 649] on link "Elements" at bounding box center [79, 656] width 40 height 14
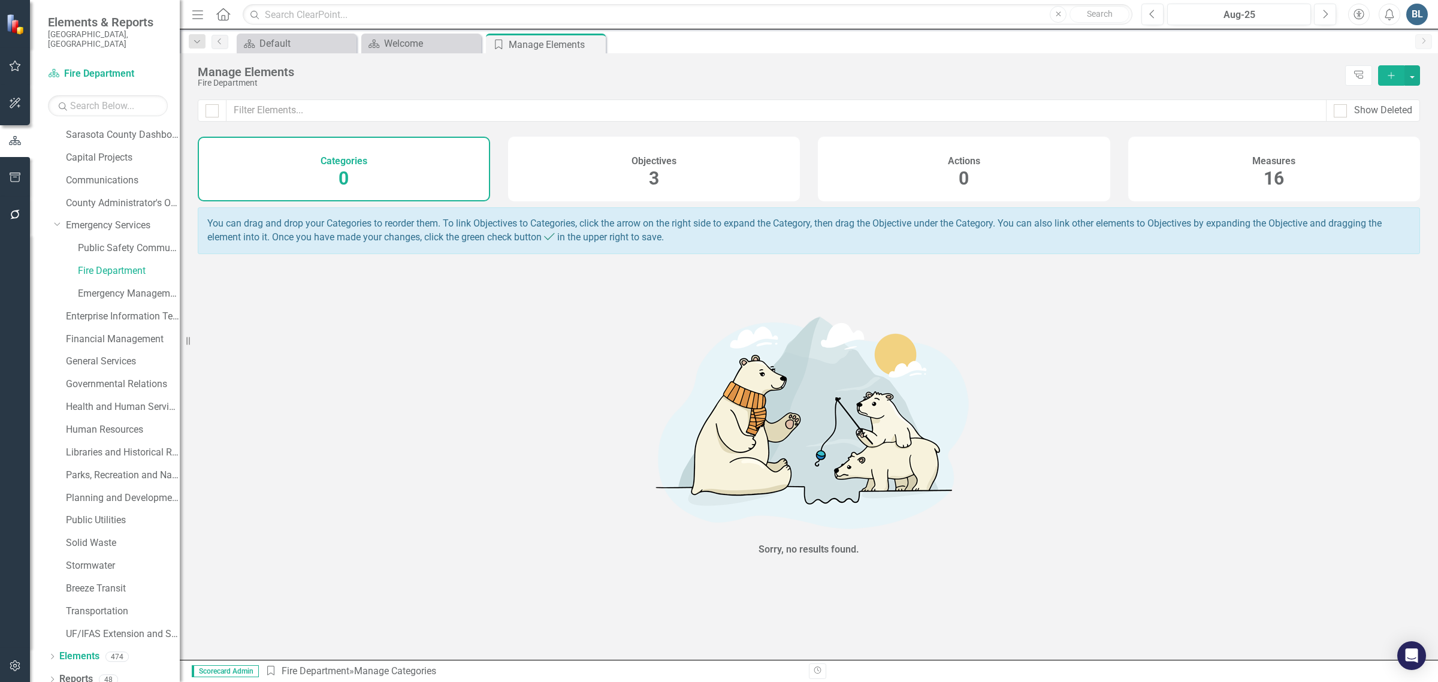
click at [1259, 165] on h4 "Measures" at bounding box center [1273, 161] width 43 height 11
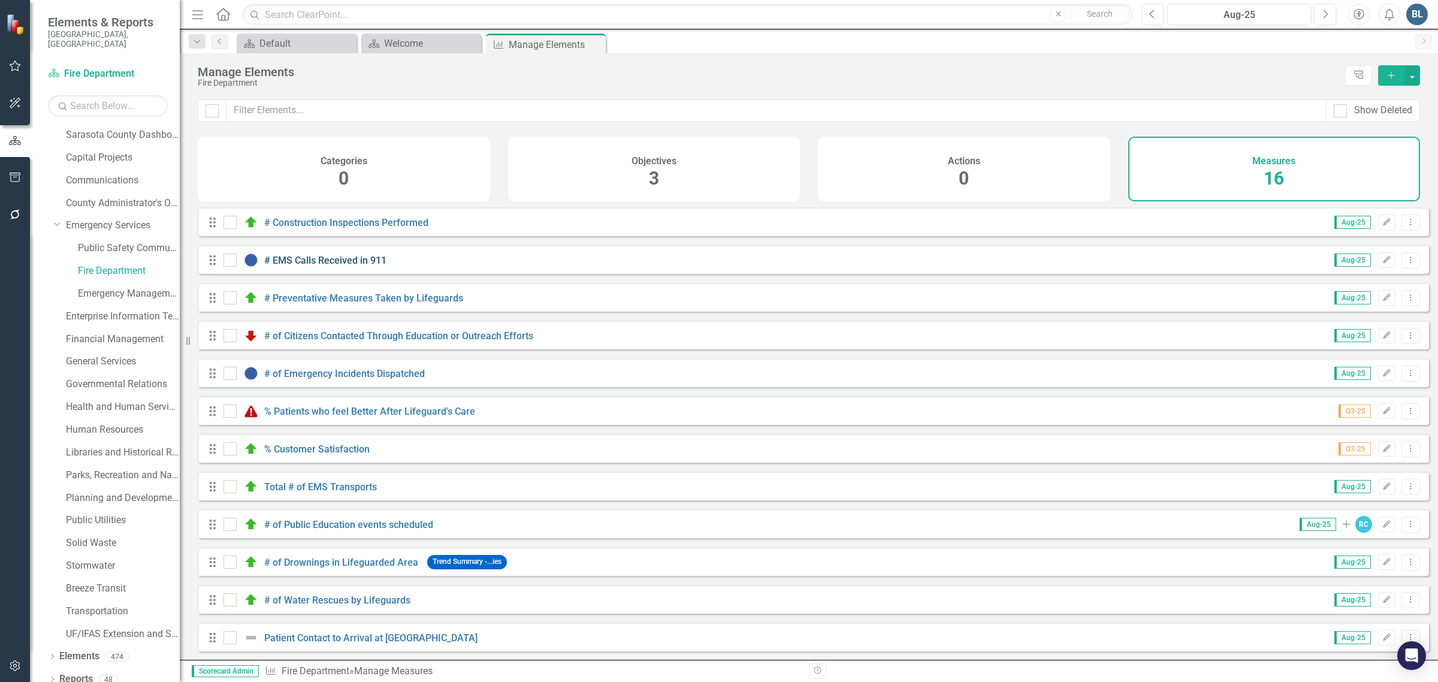
click at [337, 266] on link "# EMS Calls Received in 911" at bounding box center [325, 260] width 122 height 11
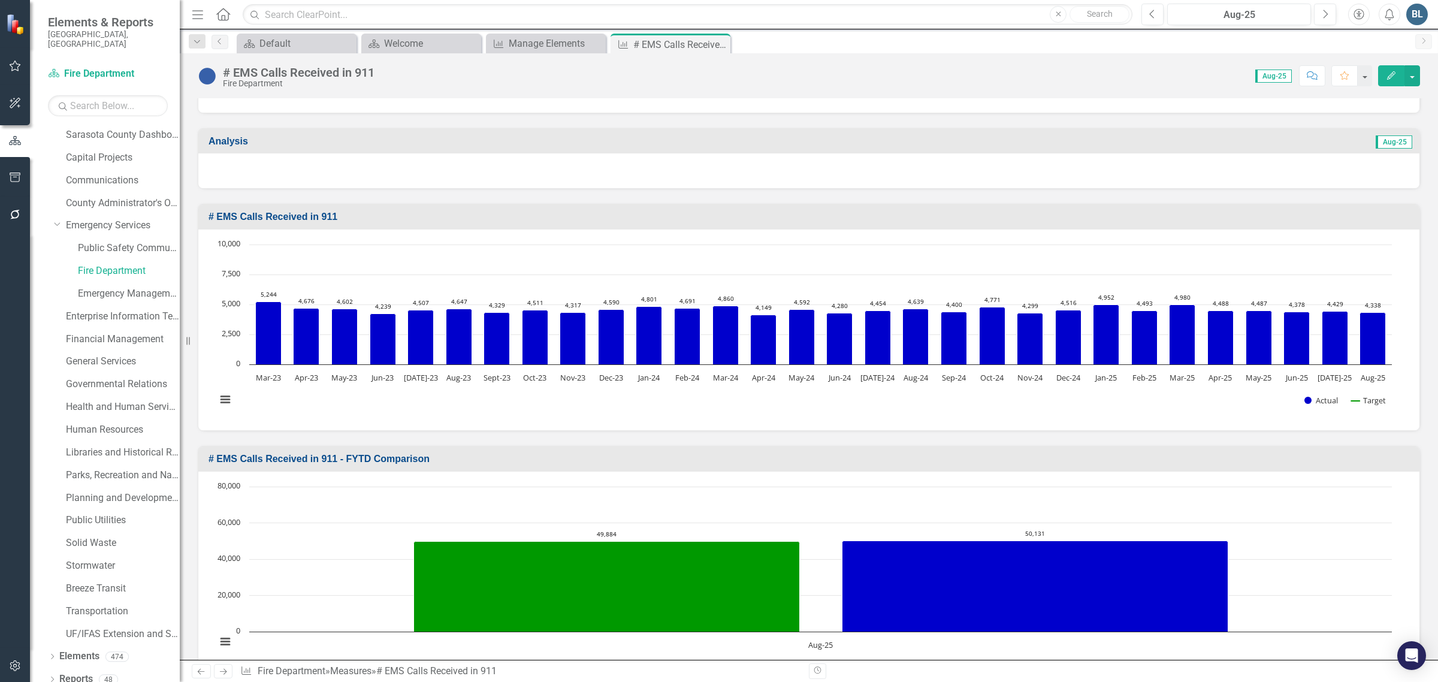
scroll to position [225, 0]
